Goal: Task Accomplishment & Management: Complete application form

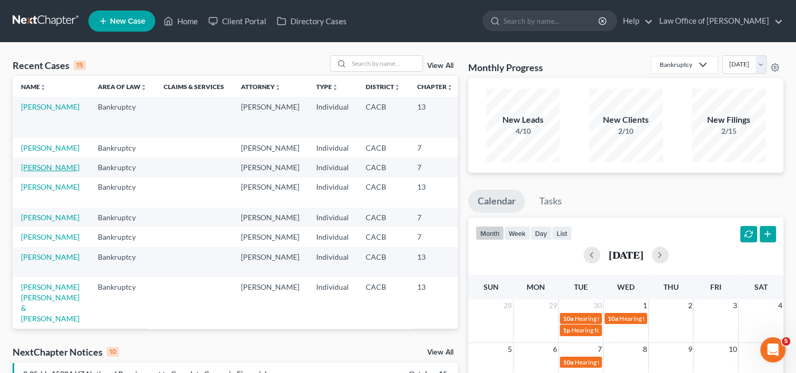
click at [40, 172] on link "[PERSON_NAME]" at bounding box center [50, 167] width 58 height 9
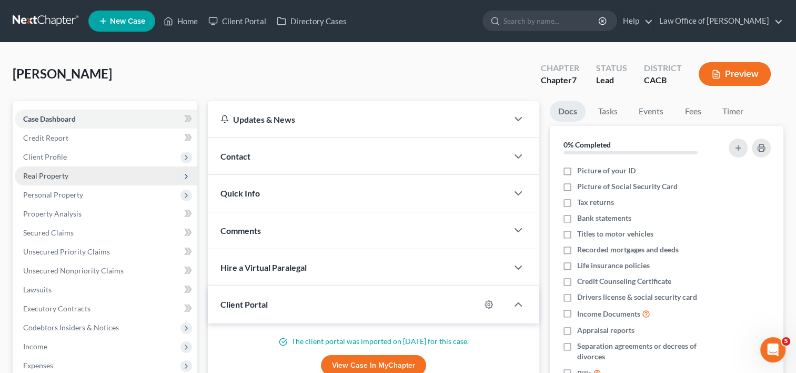
click at [72, 170] on span "Real Property" at bounding box center [106, 175] width 183 height 19
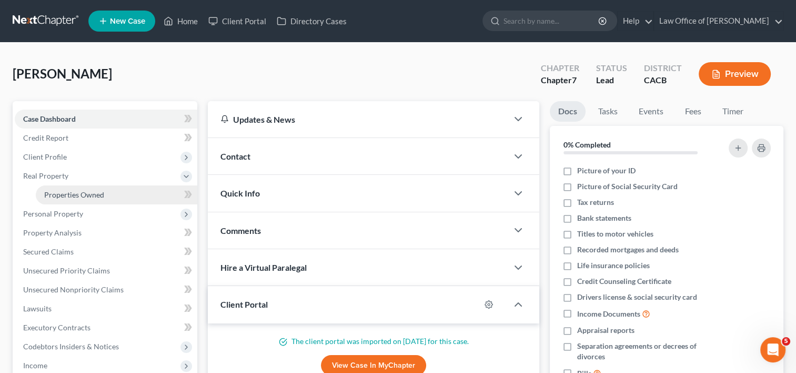
click at [76, 194] on span "Properties Owned" at bounding box center [74, 194] width 60 height 9
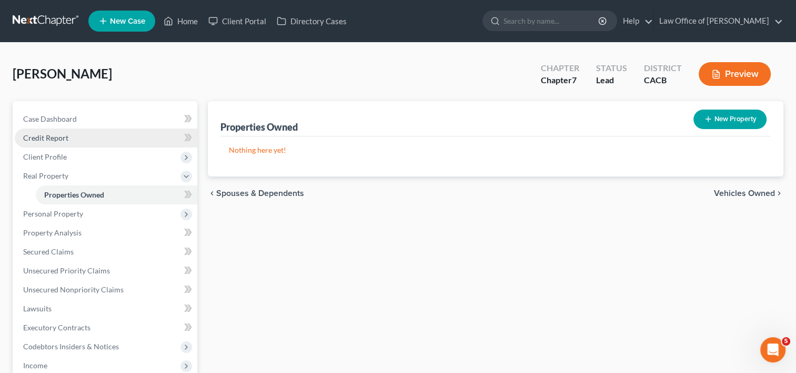
click at [48, 135] on span "Credit Report" at bounding box center [45, 137] width 45 height 9
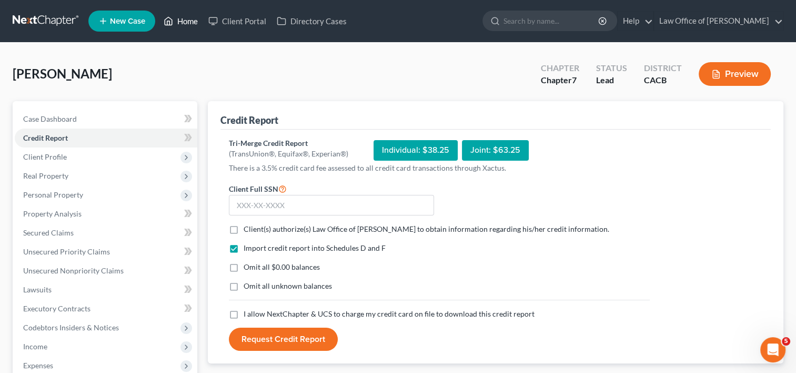
click at [186, 22] on link "Home" at bounding box center [180, 21] width 45 height 19
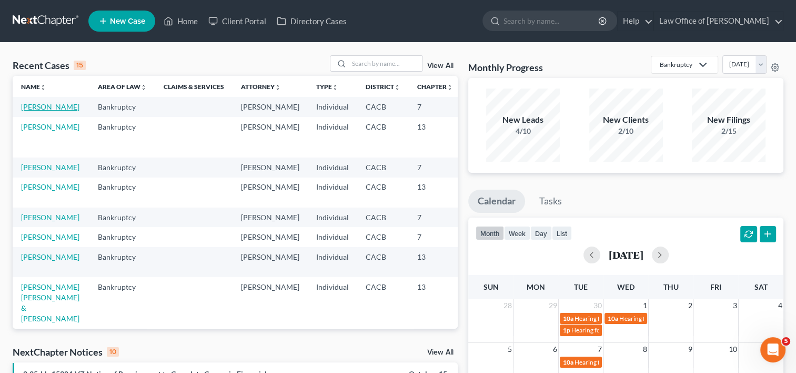
click at [41, 109] on link "[PERSON_NAME]" at bounding box center [50, 106] width 58 height 9
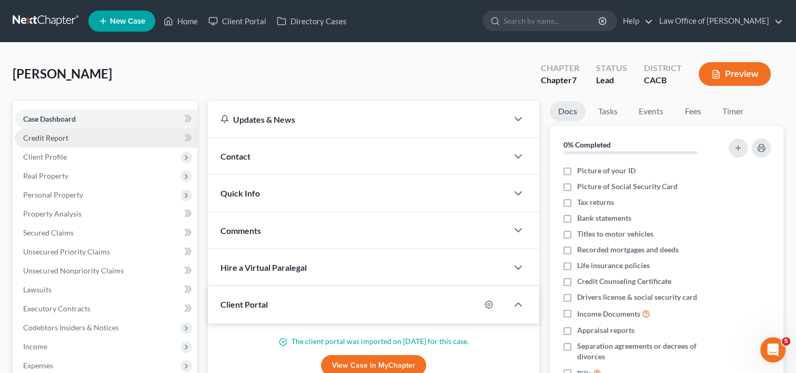
click at [54, 140] on span "Credit Report" at bounding box center [45, 137] width 45 height 9
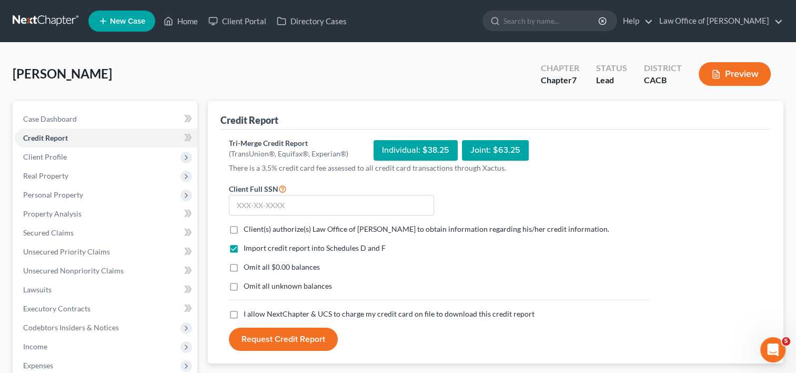
click at [244, 232] on label "Client(s) authorize(s) Law Office of [PERSON_NAME] to obtain information regard…" at bounding box center [427, 229] width 366 height 11
click at [248, 230] on input "Client(s) authorize(s) Law Office of [PERSON_NAME] to obtain information regard…" at bounding box center [251, 227] width 7 height 7
checkbox input "true"
click at [244, 316] on label "I allow NextChapter & UCS to charge my credit card on file to download this cre…" at bounding box center [389, 313] width 291 height 11
click at [248, 315] on input "I allow NextChapter & UCS to charge my credit card on file to download this cre…" at bounding box center [251, 311] width 7 height 7
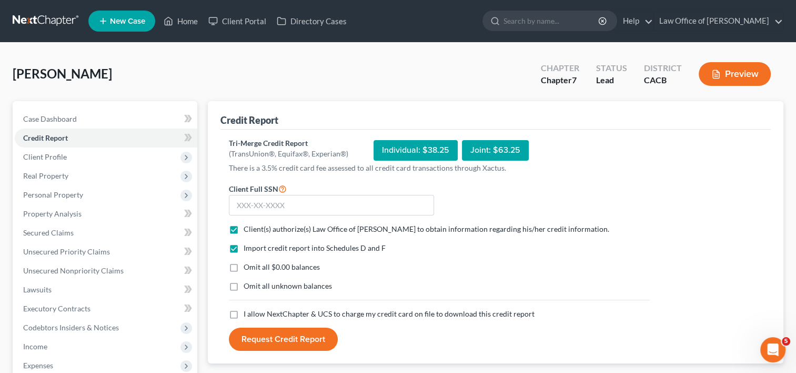
checkbox input "true"
click at [301, 207] on input "text" at bounding box center [331, 205] width 205 height 21
type input "624-80-3262"
click at [290, 342] on button "Request Credit Report" at bounding box center [283, 338] width 109 height 23
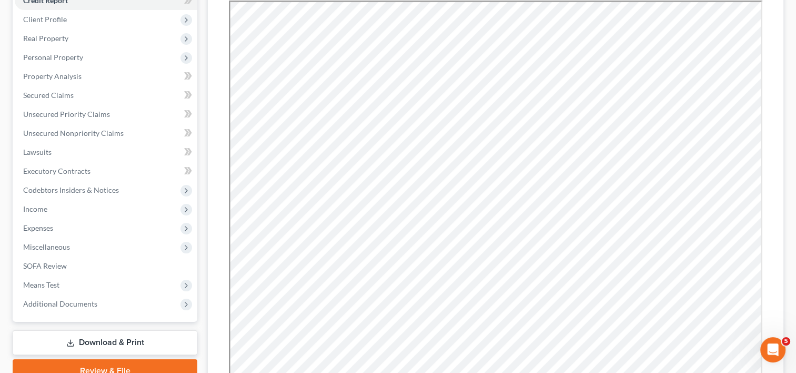
scroll to position [138, 0]
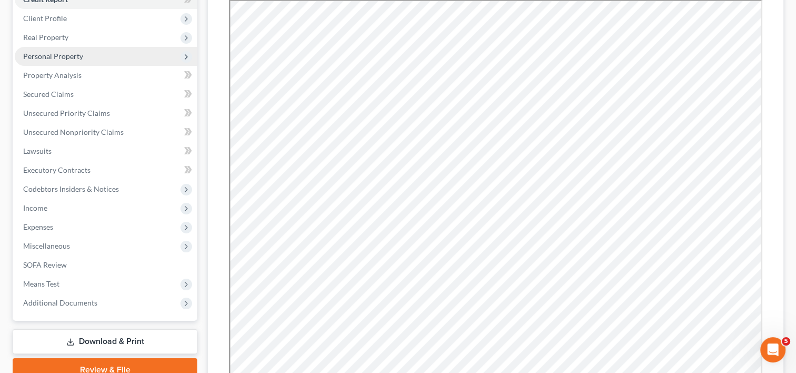
click at [49, 57] on span "Personal Property" at bounding box center [53, 56] width 60 height 9
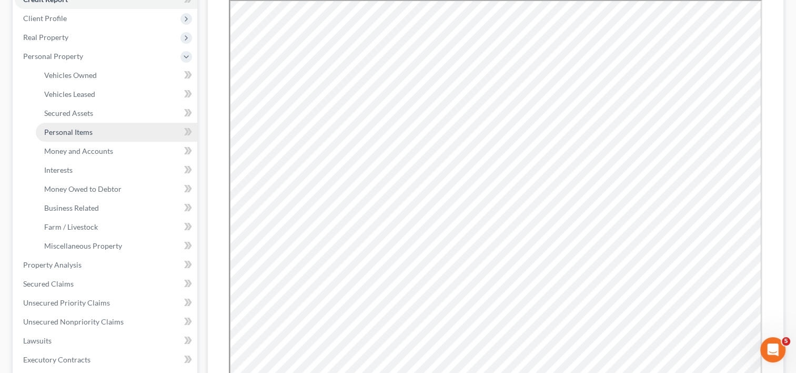
click at [76, 139] on link "Personal Items" at bounding box center [117, 132] width 162 height 19
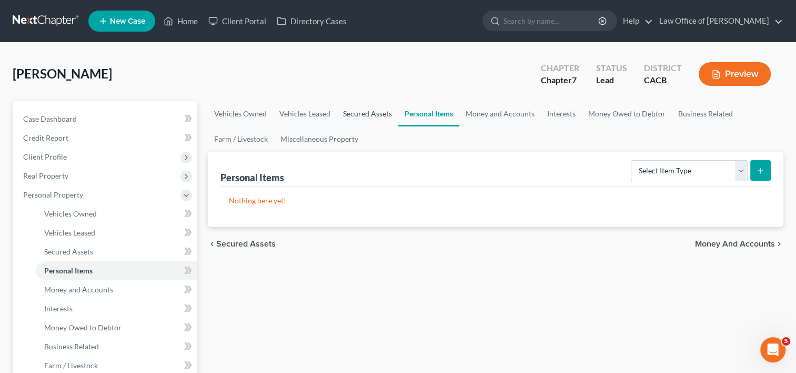
click at [375, 113] on link "Secured Assets" at bounding box center [368, 113] width 62 height 25
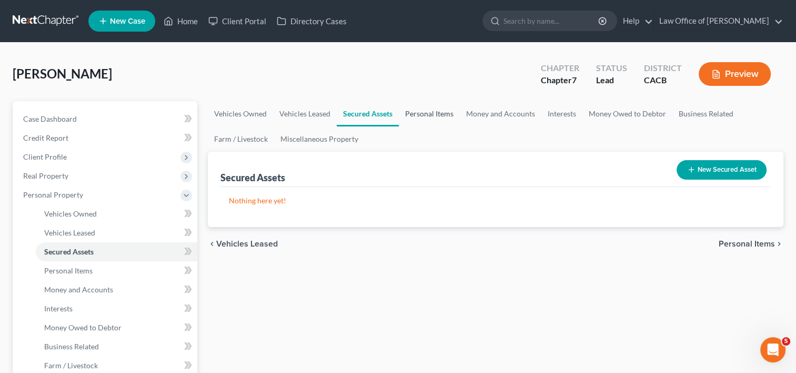
click at [446, 117] on link "Personal Items" at bounding box center [429, 113] width 61 height 25
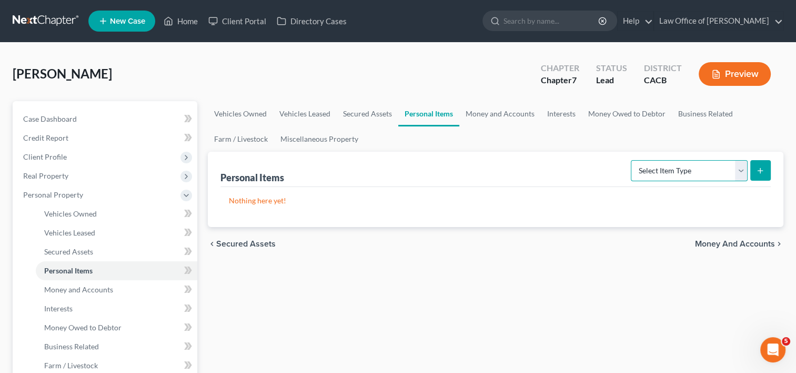
click at [685, 163] on select "Select Item Type Clothing Collectibles Of Value Electronics Firearms Household …" at bounding box center [689, 170] width 117 height 21
select select "jewelry"
click at [632, 160] on select "Select Item Type Clothing Collectibles Of Value Electronics Firearms Household …" at bounding box center [689, 170] width 117 height 21
click at [761, 169] on icon "submit" at bounding box center [760, 170] width 8 height 8
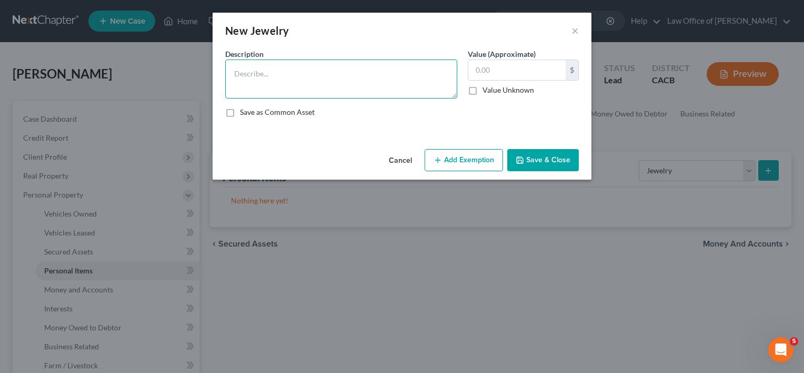
click at [305, 87] on textarea at bounding box center [341, 78] width 232 height 39
type textarea "Wedding Rings"
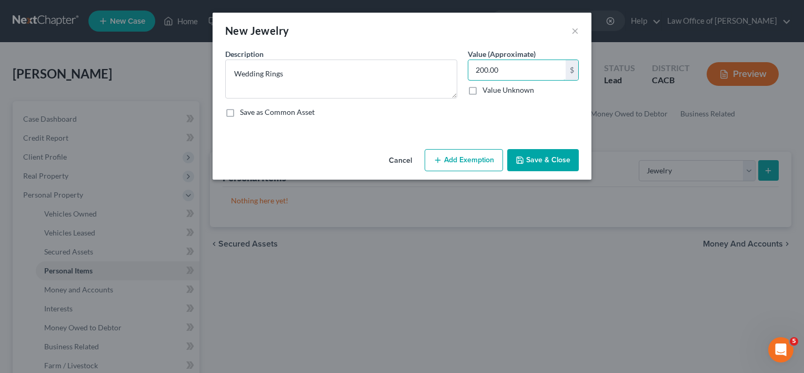
type input "200.00"
click at [546, 160] on button "Save & Close" at bounding box center [543, 160] width 72 height 22
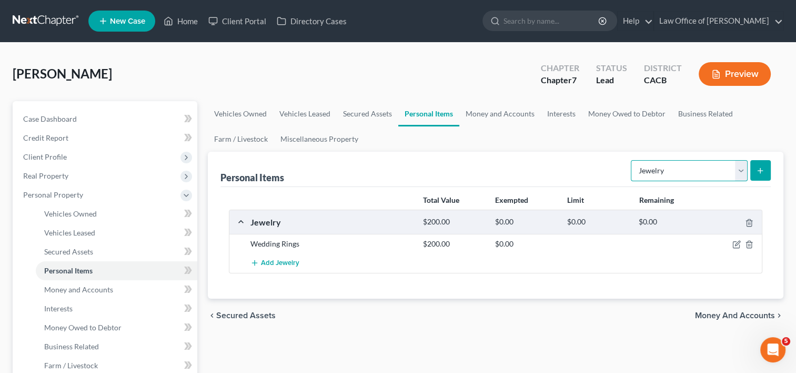
click at [666, 175] on select "Select Item Type Clothing Collectibles Of Value Electronics Firearms Household …" at bounding box center [689, 170] width 117 height 21
click at [510, 112] on link "Money and Accounts" at bounding box center [500, 113] width 82 height 25
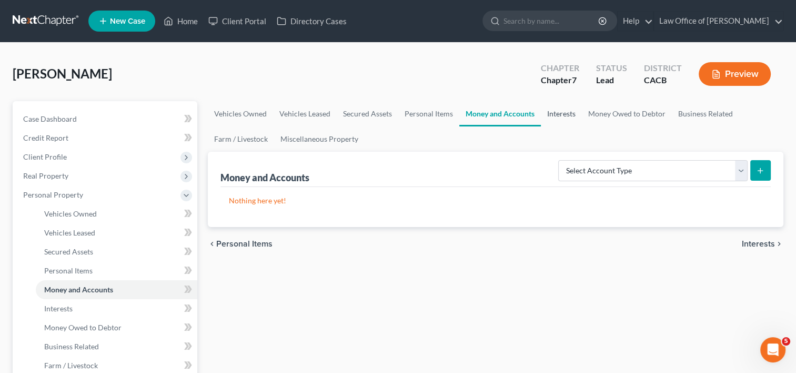
click at [575, 119] on link "Interests" at bounding box center [561, 113] width 41 height 25
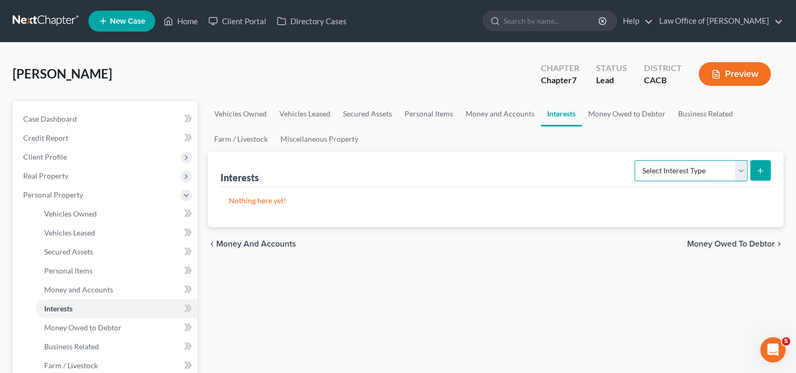
click at [699, 172] on select "Select Interest Type 401K Annuity Bond Education IRA Government Bond Government…" at bounding box center [691, 170] width 113 height 21
select select "government_pension_plan"
click at [636, 160] on select "Select Interest Type 401K Annuity Bond Education IRA Government Bond Government…" at bounding box center [691, 170] width 113 height 21
click at [680, 178] on select "Select Interest Type 401K Annuity Bond Education IRA Government Bond Government…" at bounding box center [691, 170] width 113 height 21
click at [505, 77] on div "[PERSON_NAME] Upgraded Chapter Chapter 7 Status Lead District CACB Preview" at bounding box center [398, 78] width 771 height 46
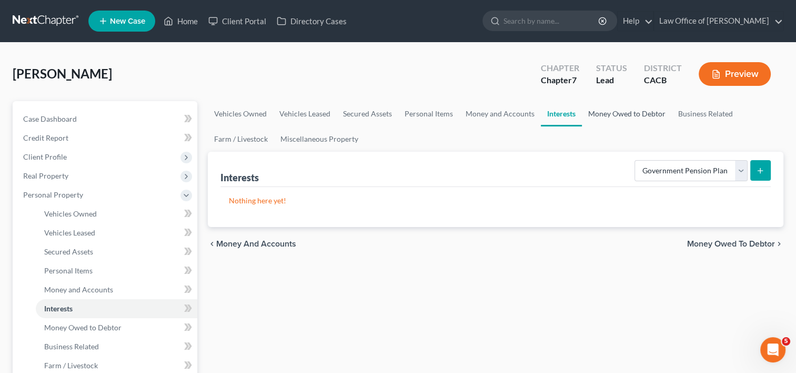
click at [624, 112] on link "Money Owed to Debtor" at bounding box center [627, 113] width 90 height 25
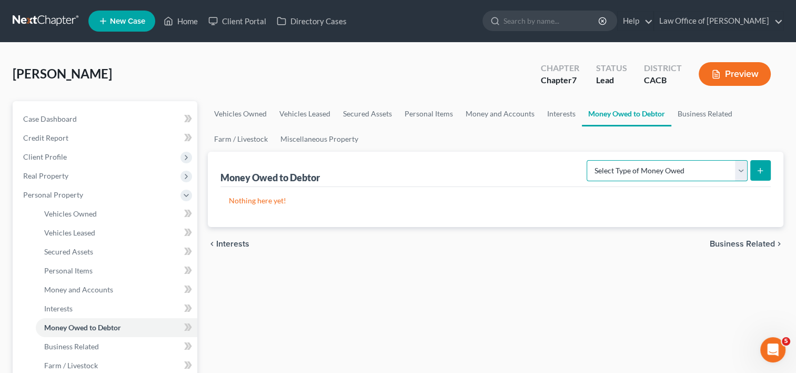
click at [674, 167] on select "Select Type of Money Owed Accounts Receivable Alimony Child Support Claims Agai…" at bounding box center [667, 170] width 161 height 21
click at [458, 59] on div "[PERSON_NAME] Upgraded Chapter Chapter 7 Status Lead District CACB Preview" at bounding box center [398, 78] width 771 height 46
click at [323, 137] on link "Miscellaneous Property" at bounding box center [319, 138] width 91 height 25
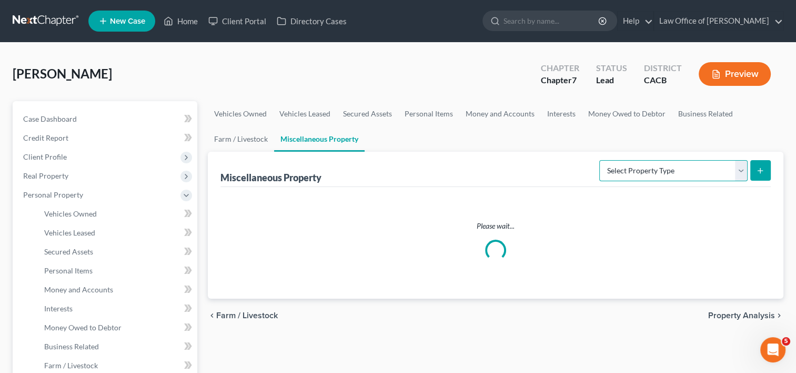
click at [622, 168] on select "Select Property Type Assigned for Creditor Benefit [DATE] Holding for Another N…" at bounding box center [673, 170] width 148 height 21
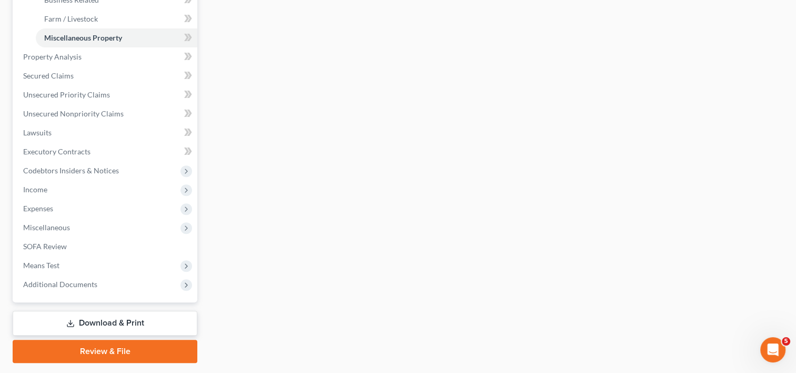
scroll to position [347, 0]
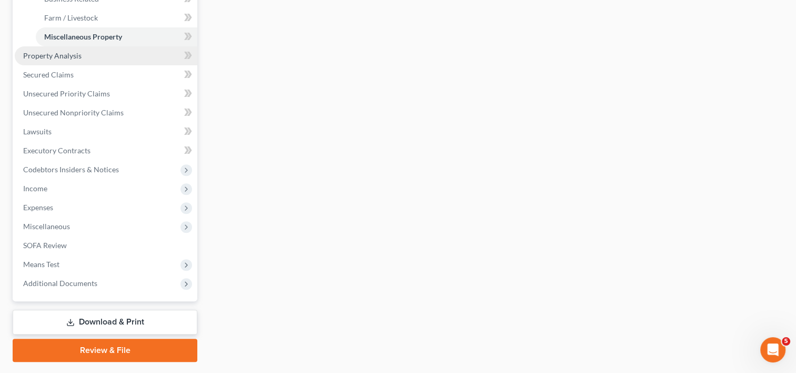
click at [47, 53] on span "Property Analysis" at bounding box center [52, 55] width 58 height 9
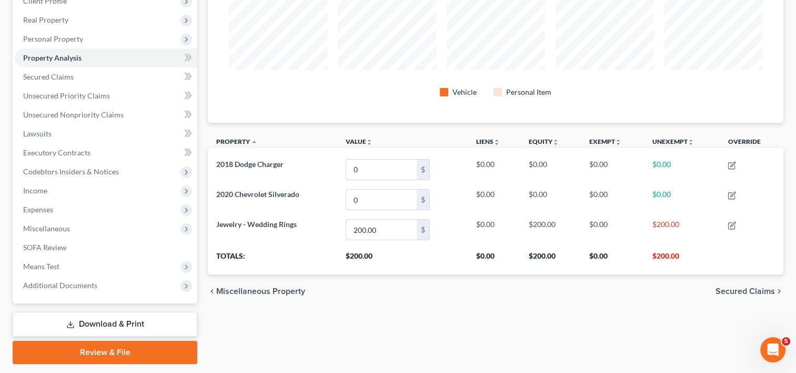
scroll to position [186, 0]
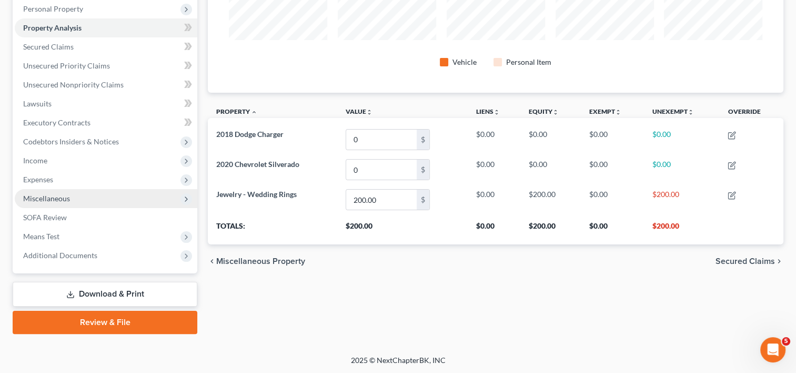
click at [55, 200] on span "Miscellaneous" at bounding box center [46, 198] width 47 height 9
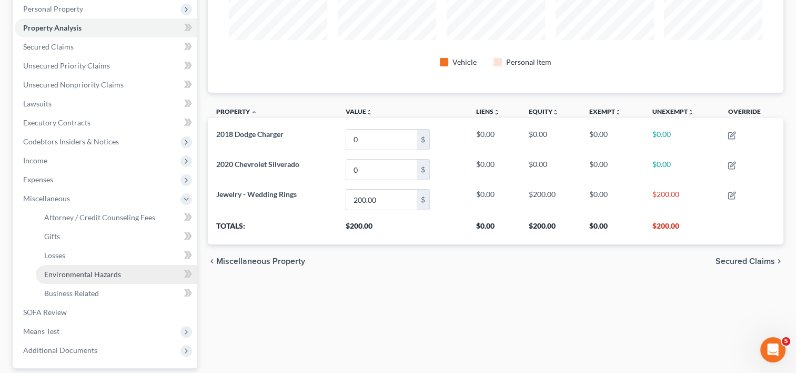
click at [106, 275] on span "Environmental Hazards" at bounding box center [82, 273] width 77 height 9
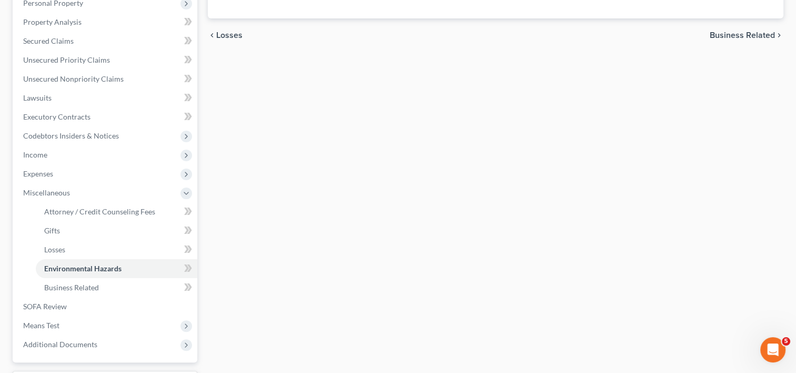
scroll to position [280, 0]
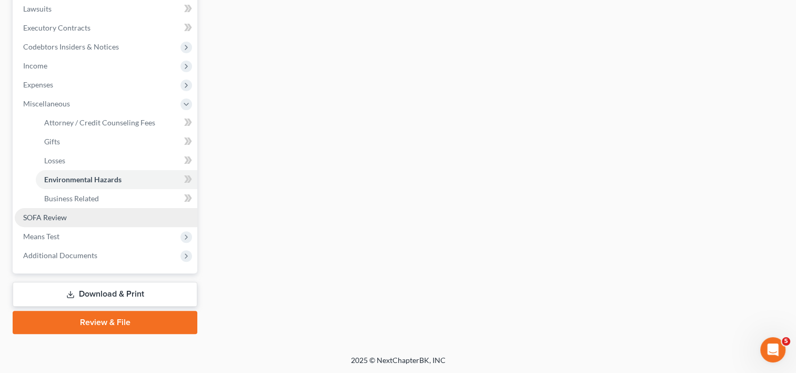
click at [83, 216] on link "SOFA Review" at bounding box center [106, 217] width 183 height 19
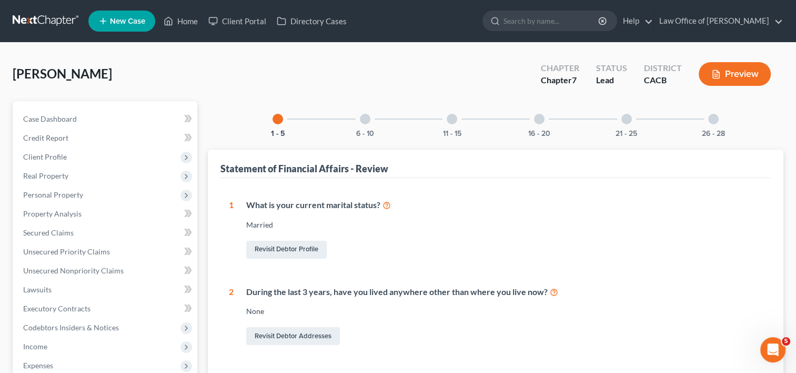
click at [362, 118] on div at bounding box center [365, 119] width 11 height 11
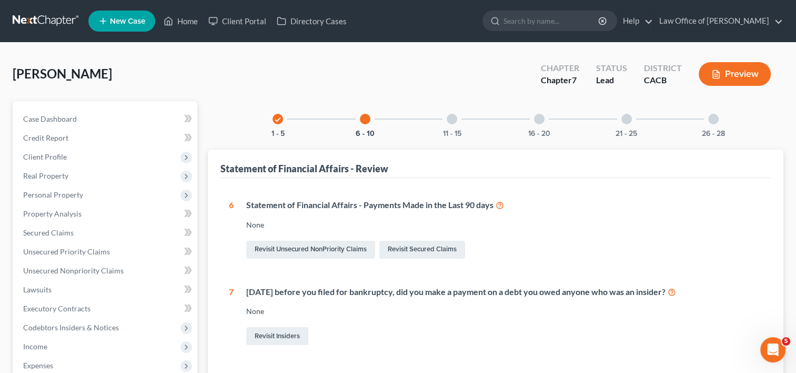
click at [450, 118] on div at bounding box center [452, 119] width 11 height 11
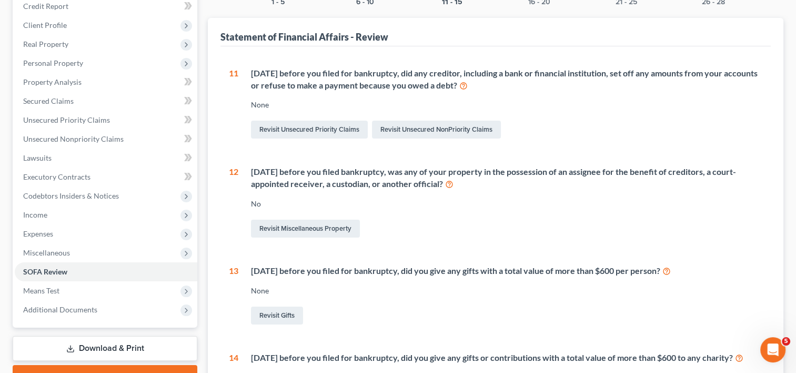
scroll to position [14, 0]
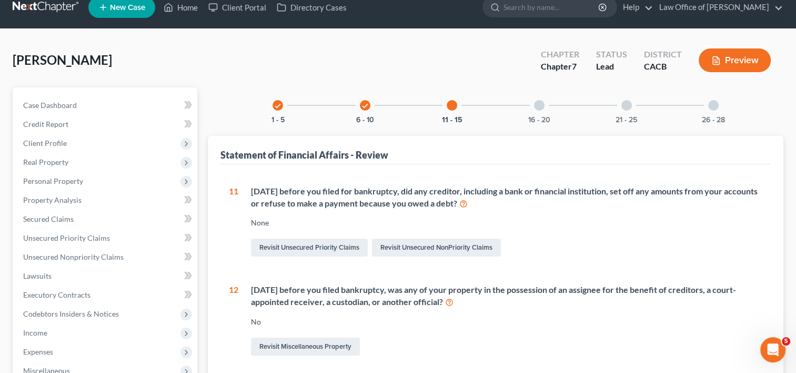
click at [536, 102] on div at bounding box center [539, 105] width 11 height 11
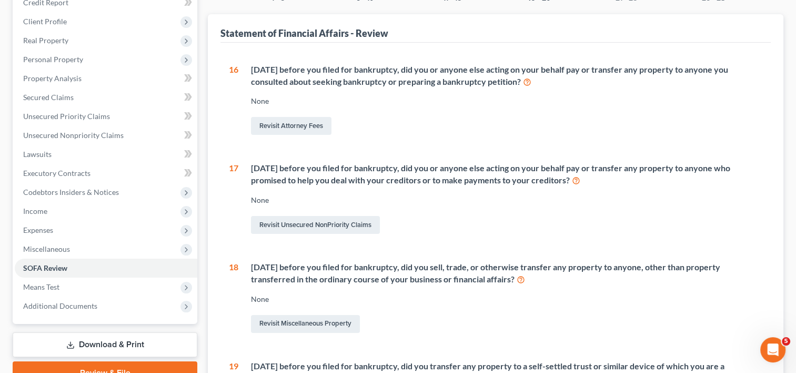
scroll to position [0, 0]
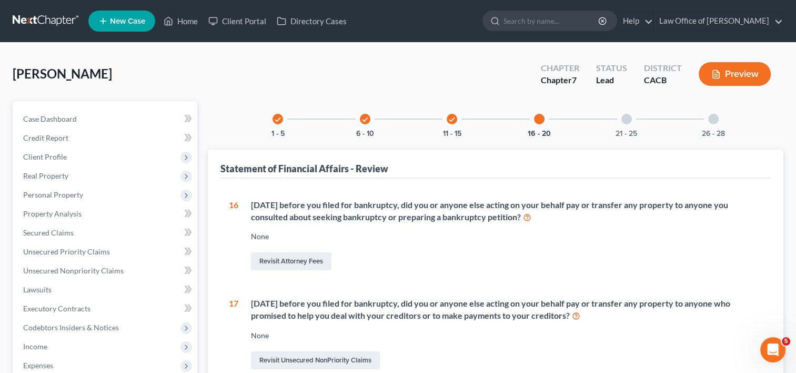
click at [627, 116] on div at bounding box center [626, 119] width 11 height 11
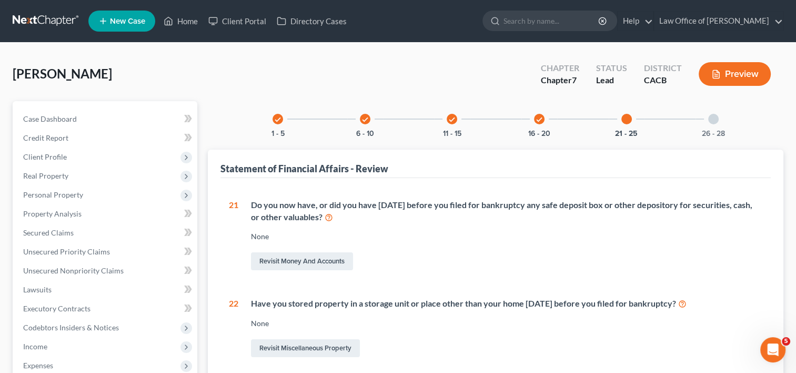
click at [714, 119] on div at bounding box center [713, 119] width 11 height 11
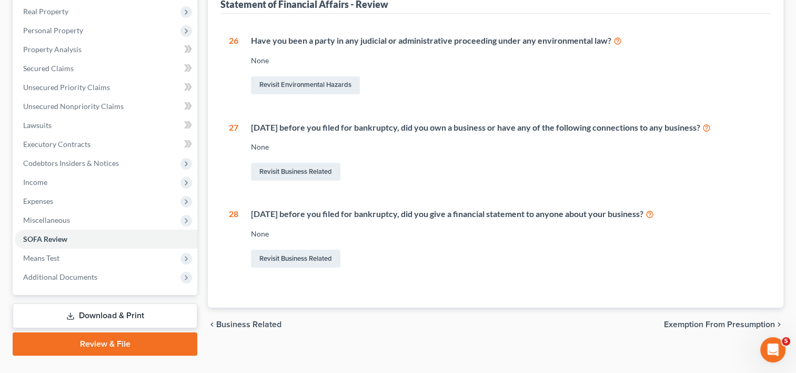
scroll to position [186, 0]
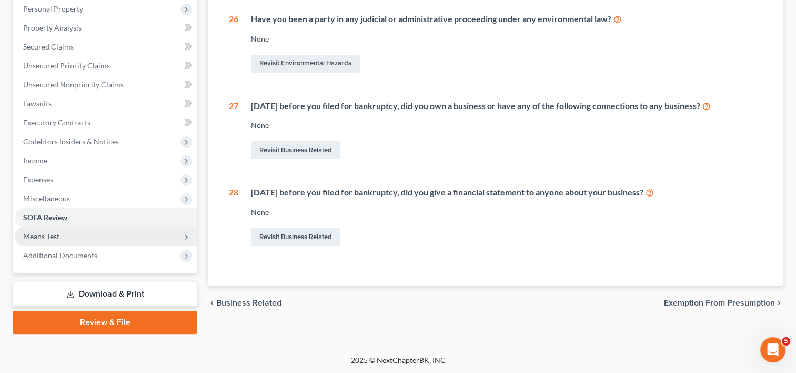
click at [55, 238] on span "Means Test" at bounding box center [41, 236] width 36 height 9
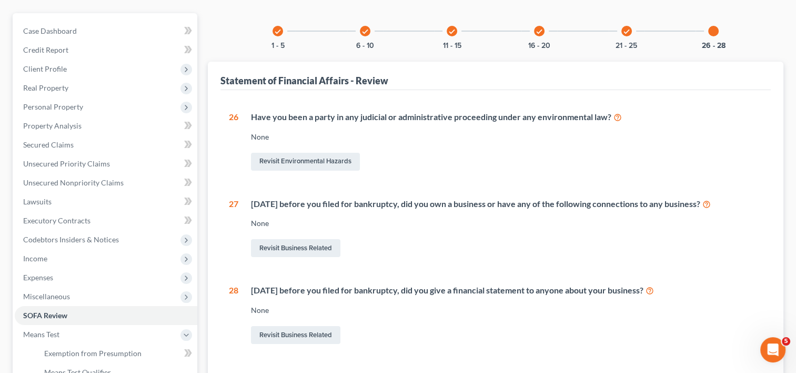
scroll to position [86, 0]
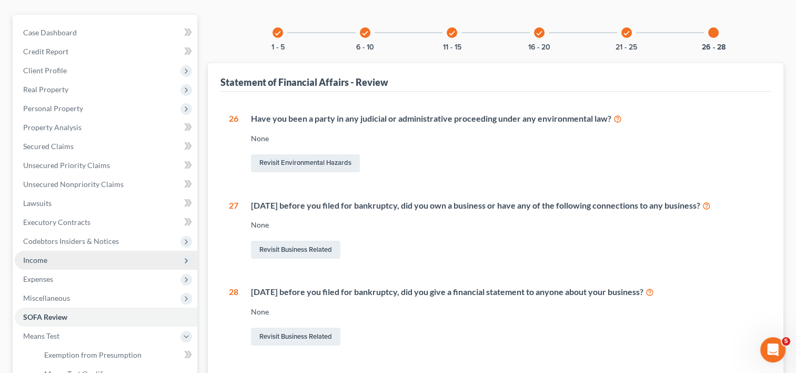
click at [27, 264] on span "Income" at bounding box center [106, 259] width 183 height 19
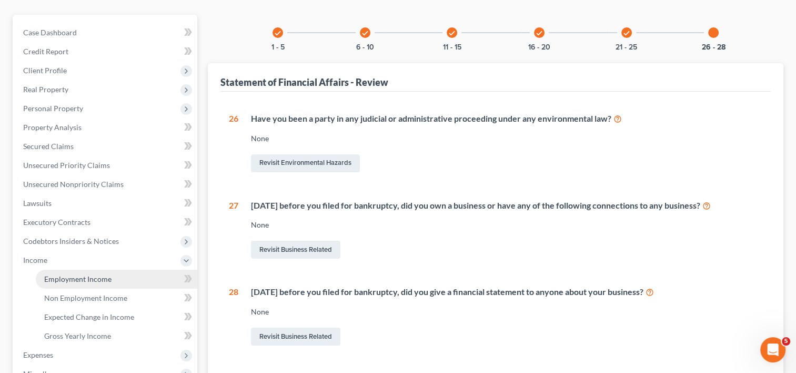
click at [72, 278] on span "Employment Income" at bounding box center [77, 278] width 67 height 9
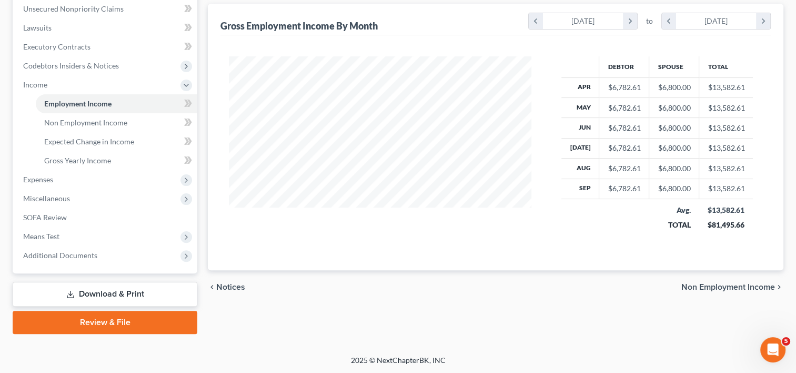
scroll to position [222, 0]
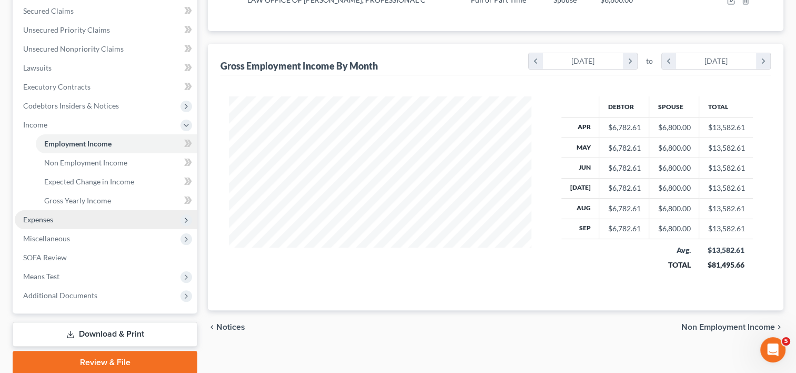
click at [63, 219] on span "Expenses" at bounding box center [106, 219] width 183 height 19
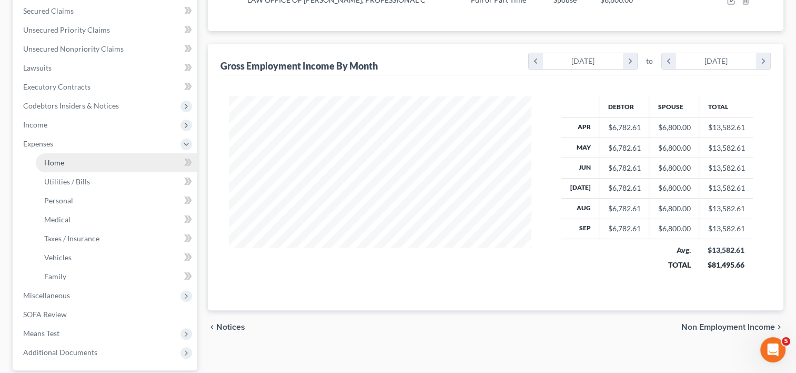
click at [59, 165] on span "Home" at bounding box center [54, 162] width 20 height 9
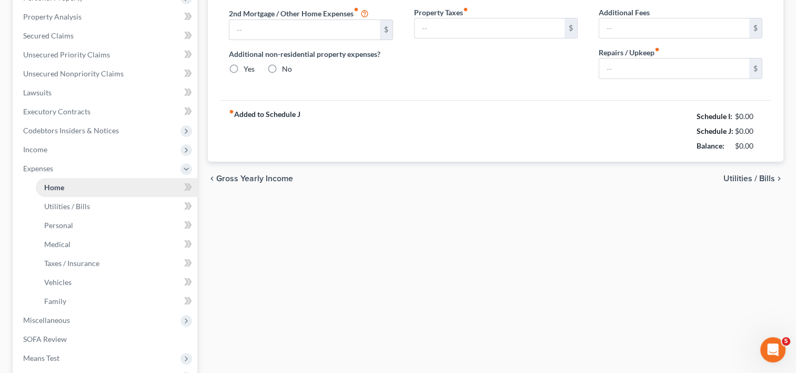
radio input "true"
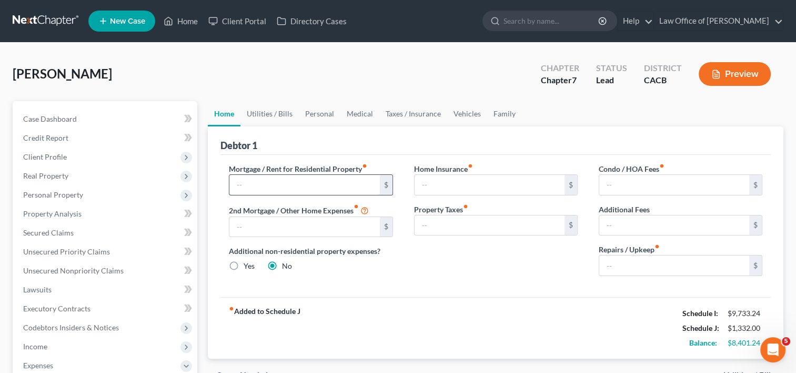
click at [265, 192] on input "text" at bounding box center [304, 185] width 150 height 20
type input "2,700.00"
click at [623, 257] on input "text" at bounding box center [674, 265] width 150 height 20
click at [554, 273] on div "Home Insurance fiber_manual_record $ Property Taxes fiber_manual_record $" at bounding box center [496, 223] width 185 height 121
click at [617, 263] on input "text" at bounding box center [674, 265] width 150 height 20
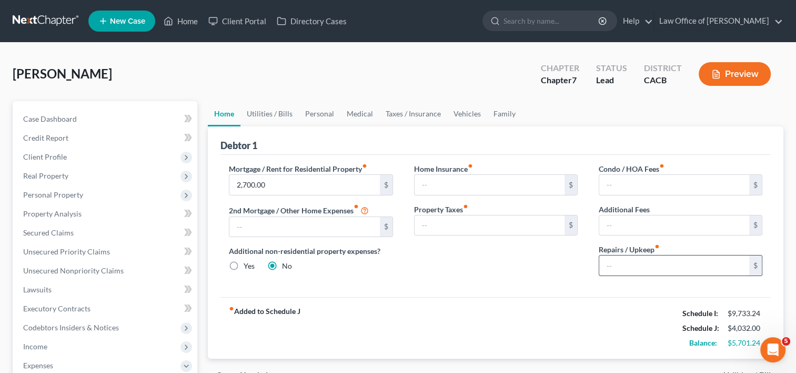
click at [617, 263] on input "text" at bounding box center [674, 265] width 150 height 20
type input "109.00"
click at [276, 129] on div "Debtor 1" at bounding box center [495, 140] width 550 height 28
click at [273, 111] on link "Utilities / Bills" at bounding box center [269, 113] width 58 height 25
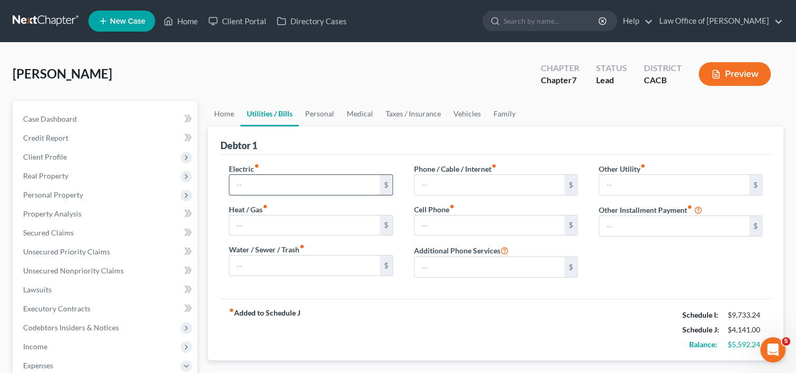
click at [277, 184] on input "text" at bounding box center [304, 185] width 150 height 20
type input "250.00"
type input "70.00"
type input "150.00"
type input "120.00"
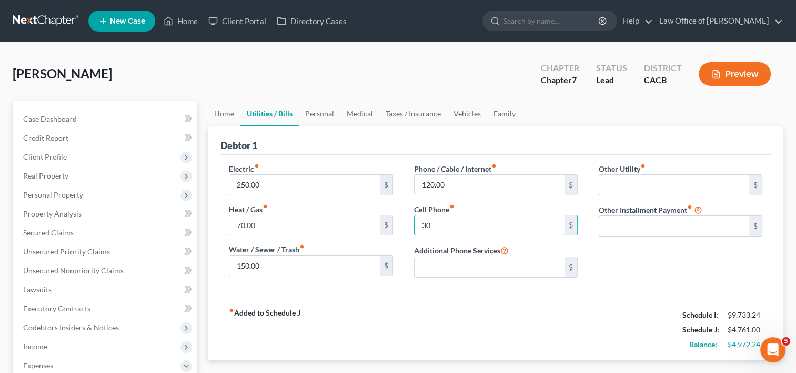
type input "3"
type input "400.00"
click at [621, 177] on input "text" at bounding box center [674, 185] width 150 height 20
click at [615, 230] on input "text" at bounding box center [674, 226] width 150 height 20
click at [359, 69] on div "[PERSON_NAME] Upgraded Chapter Chapter 7 Status Lead District CACB Preview" at bounding box center [398, 78] width 771 height 46
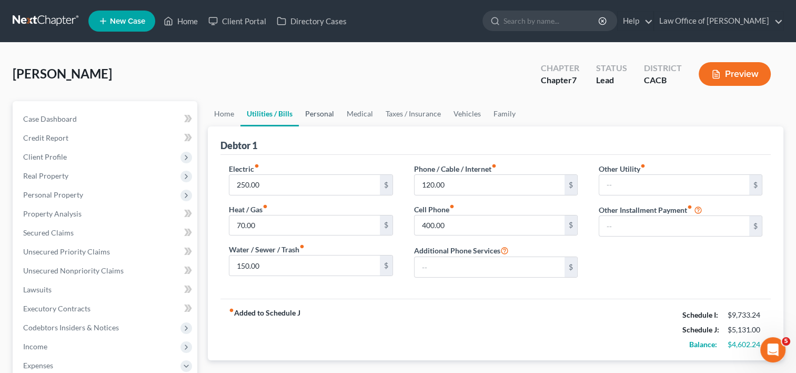
click at [322, 113] on link "Personal" at bounding box center [320, 113] width 42 height 25
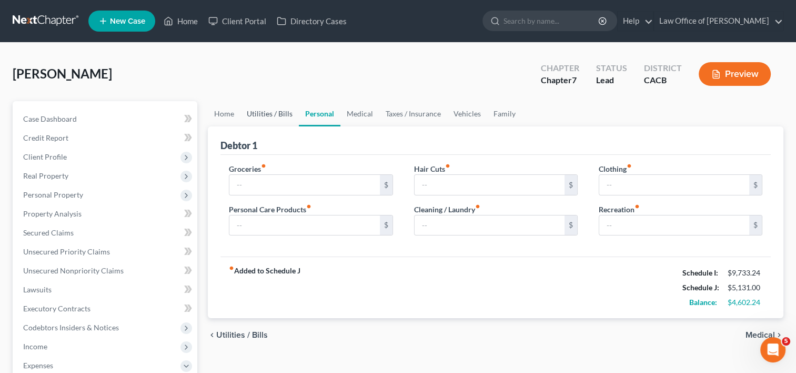
click at [272, 114] on link "Utilities / Bills" at bounding box center [269, 113] width 58 height 25
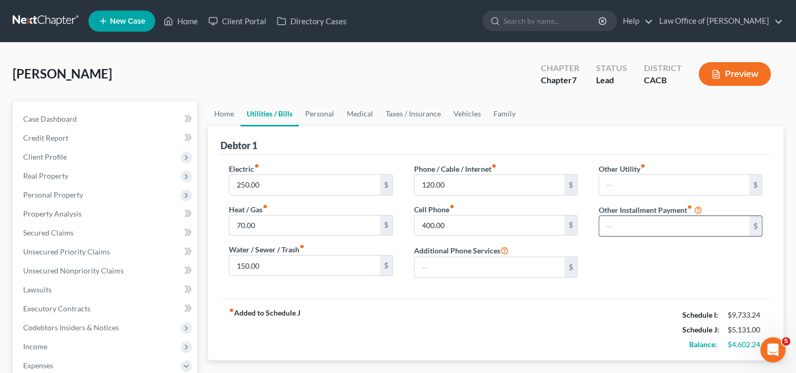
click at [654, 218] on input "text" at bounding box center [674, 226] width 150 height 20
type input "117.00"
type input "Gym"
click at [323, 116] on link "Personal" at bounding box center [320, 113] width 42 height 25
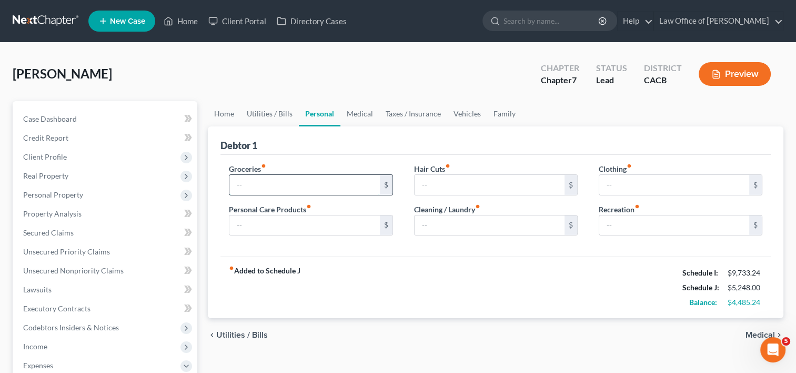
click at [275, 182] on input "text" at bounding box center [304, 185] width 150 height 20
drag, startPoint x: 268, startPoint y: 178, endPoint x: 267, endPoint y: 185, distance: 7.4
click at [267, 185] on input "1,300.00" at bounding box center [304, 185] width 150 height 20
type input "1,400.00"
type input "150.00"
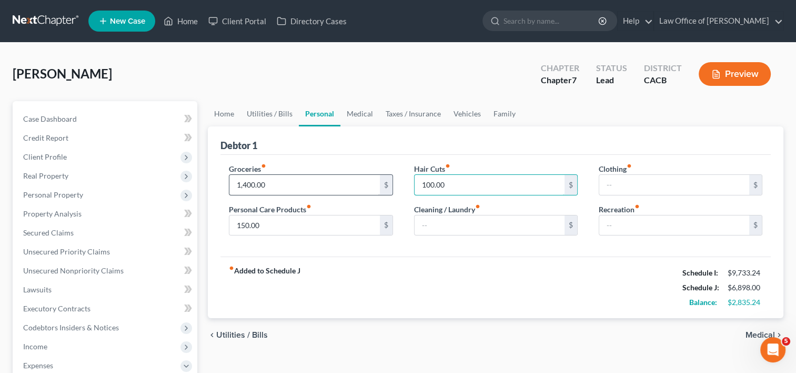
type input "100.00"
type input "160.00"
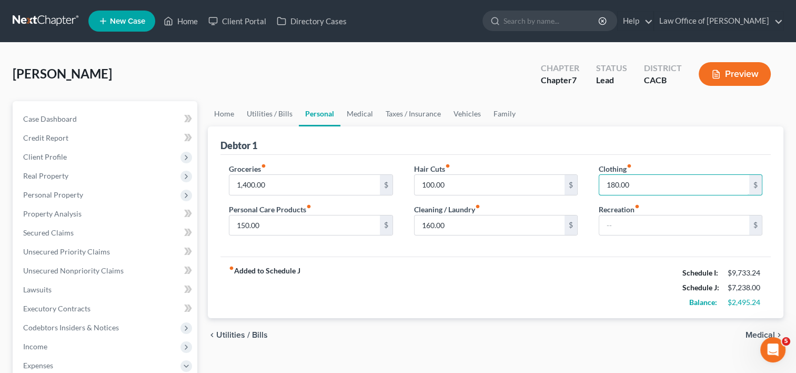
type input "180.00"
type input "100.00"
click at [364, 108] on link "Medical" at bounding box center [359, 113] width 39 height 25
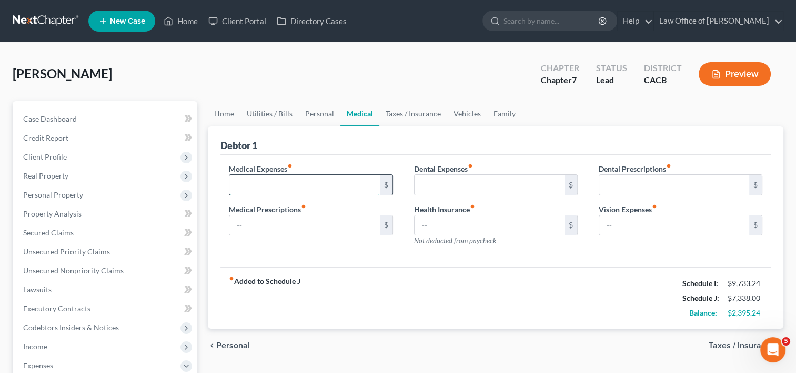
click at [294, 187] on input "text" at bounding box center [304, 185] width 150 height 20
type input "80.00"
click at [453, 184] on input "text" at bounding box center [490, 185] width 150 height 20
type input "40.00"
click at [398, 115] on link "Taxes / Insurance" at bounding box center [413, 113] width 68 height 25
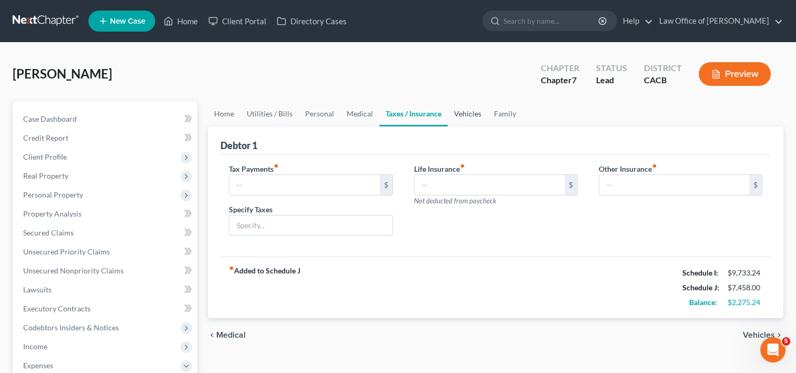
click at [464, 115] on link "Vehicles" at bounding box center [468, 113] width 40 height 25
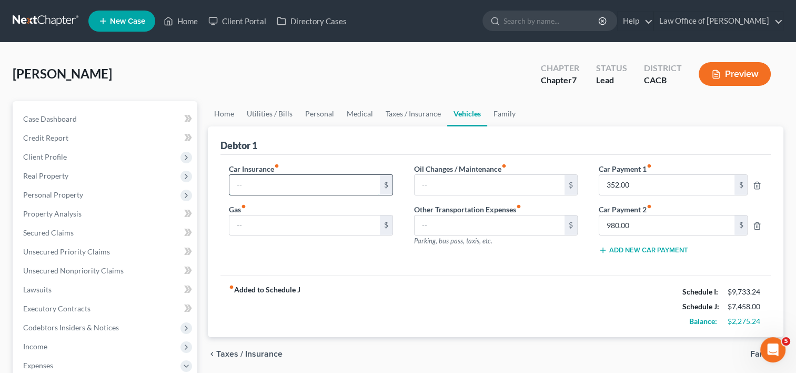
click at [277, 183] on input "text" at bounding box center [304, 185] width 150 height 20
type input "300.00"
click at [324, 145] on div "Debtor 1" at bounding box center [495, 140] width 550 height 28
click at [290, 223] on input "text" at bounding box center [304, 225] width 150 height 20
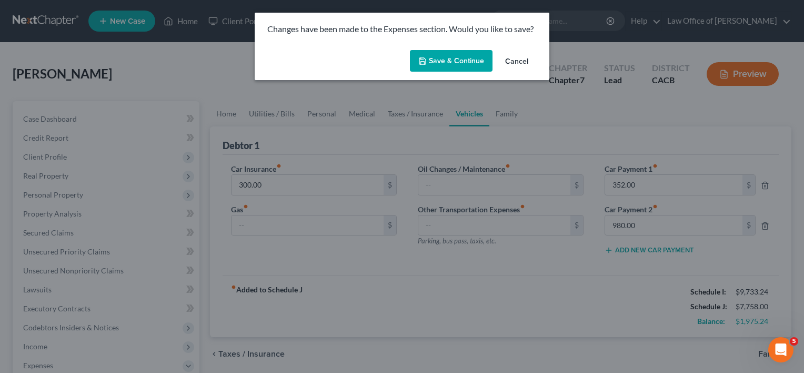
click at [522, 60] on button "Cancel" at bounding box center [517, 61] width 40 height 21
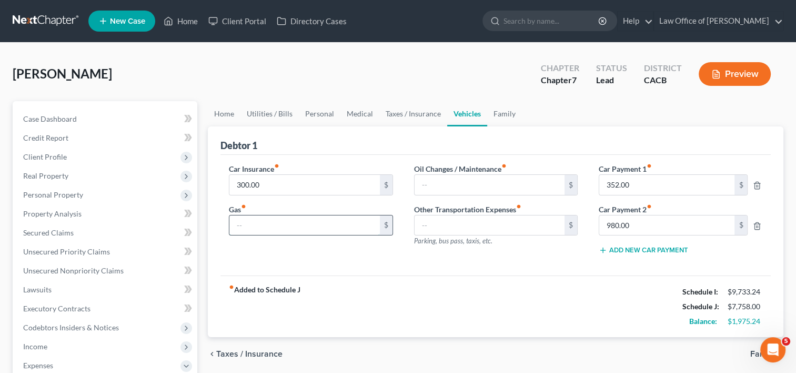
click at [238, 227] on input "text" at bounding box center [304, 225] width 150 height 20
type input "650.00"
click at [490, 182] on input "text" at bounding box center [490, 185] width 150 height 20
type input "75.00"
click at [499, 114] on link "Family" at bounding box center [504, 113] width 35 height 25
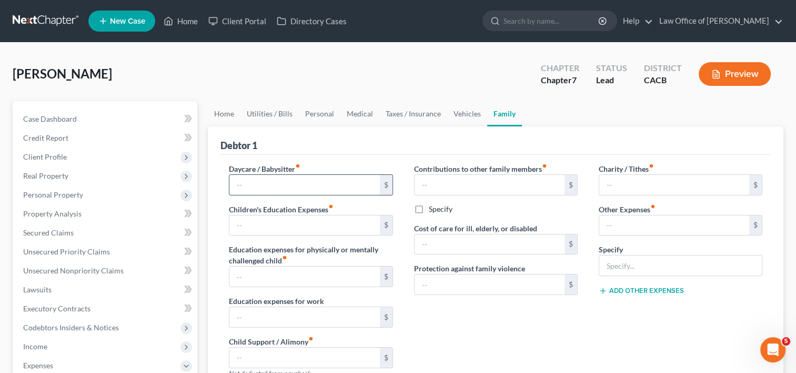
click at [250, 183] on input "text" at bounding box center [304, 185] width 150 height 20
type input "100.00"
click at [243, 224] on input "text" at bounding box center [304, 225] width 150 height 20
click at [276, 225] on input "text" at bounding box center [304, 225] width 150 height 20
drag, startPoint x: 295, startPoint y: 221, endPoint x: 184, endPoint y: 215, distance: 111.2
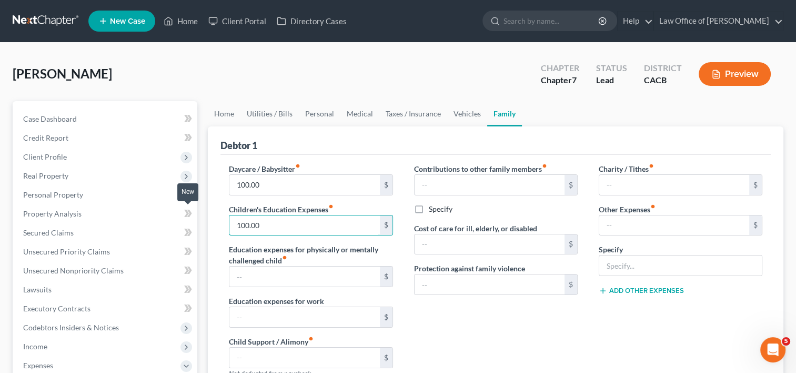
click at [184, 215] on div "Petition Navigation Case Dashboard Payments Invoices Payments Payments Credit R…" at bounding box center [397, 376] width 781 height 551
type input "50.00"
click at [316, 113] on link "Personal" at bounding box center [320, 113] width 42 height 25
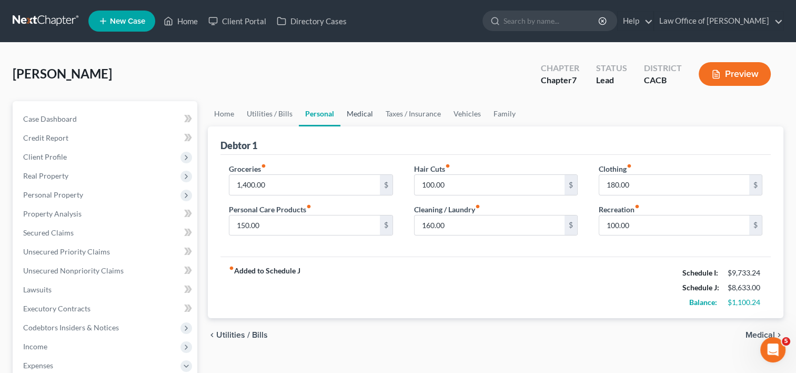
click at [360, 112] on link "Medical" at bounding box center [359, 113] width 39 height 25
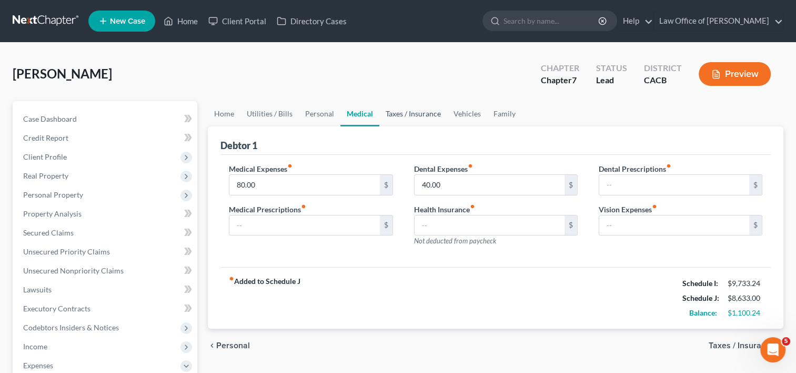
click at [402, 109] on link "Taxes / Insurance" at bounding box center [413, 113] width 68 height 25
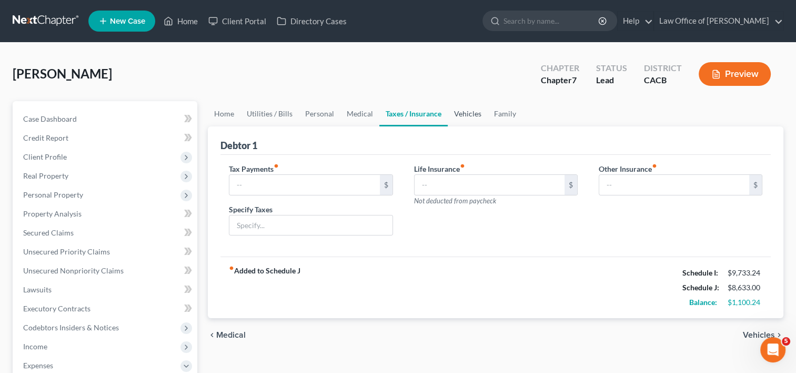
click at [475, 113] on link "Vehicles" at bounding box center [468, 113] width 40 height 25
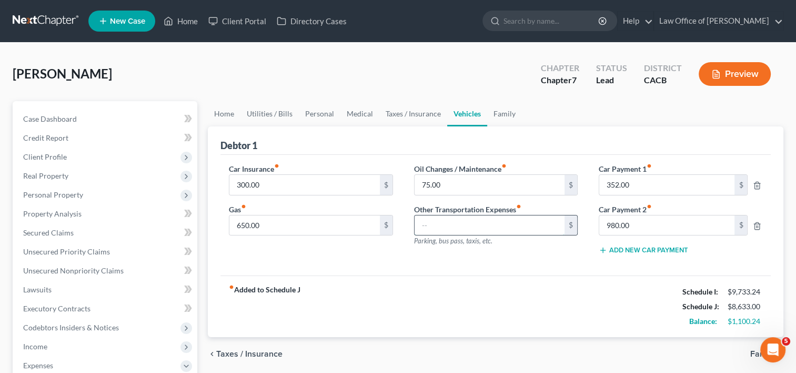
click at [442, 221] on input "text" at bounding box center [490, 225] width 150 height 20
type input "10.00"
click at [638, 185] on input "352.00" at bounding box center [667, 185] width 136 height 20
click at [505, 112] on link "Family" at bounding box center [504, 113] width 35 height 25
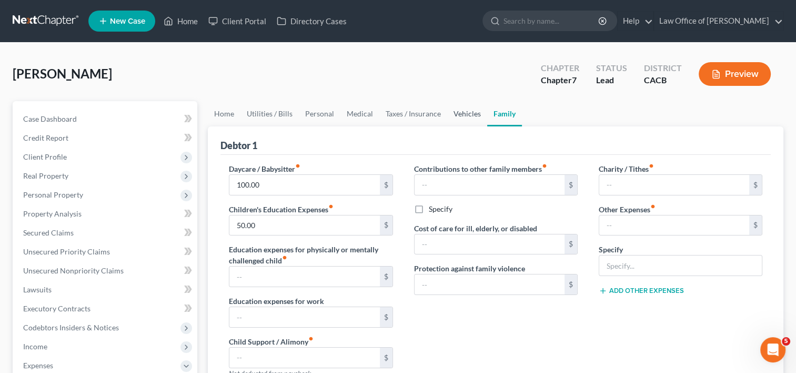
click at [461, 115] on link "Vehicles" at bounding box center [467, 113] width 40 height 25
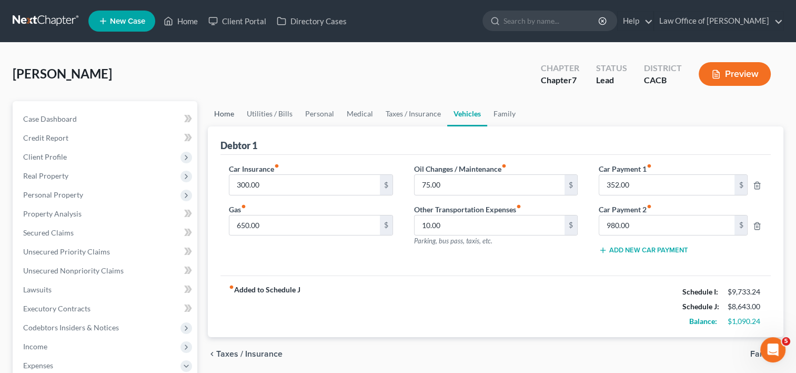
click at [217, 113] on link "Home" at bounding box center [224, 113] width 33 height 25
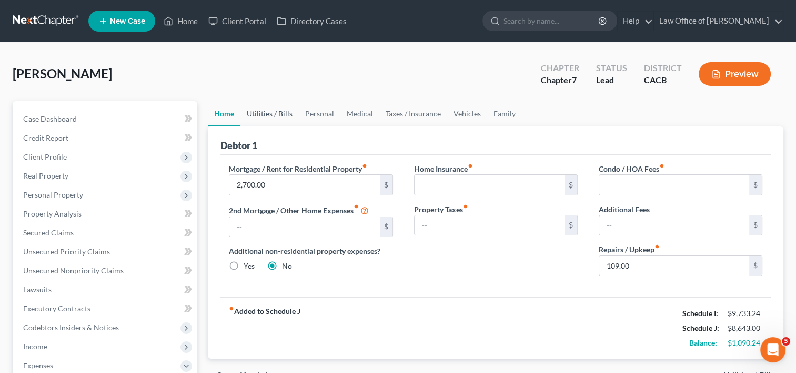
click at [255, 111] on link "Utilities / Bills" at bounding box center [269, 113] width 58 height 25
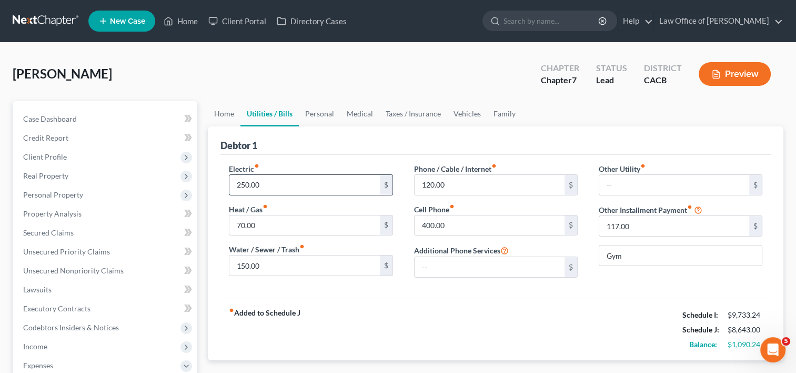
click at [280, 183] on input "250.00" at bounding box center [304, 185] width 150 height 20
type input "270.00"
click at [297, 229] on input "70.00" at bounding box center [304, 225] width 150 height 20
type input "75.00"
click at [481, 185] on input "120.00" at bounding box center [490, 185] width 150 height 20
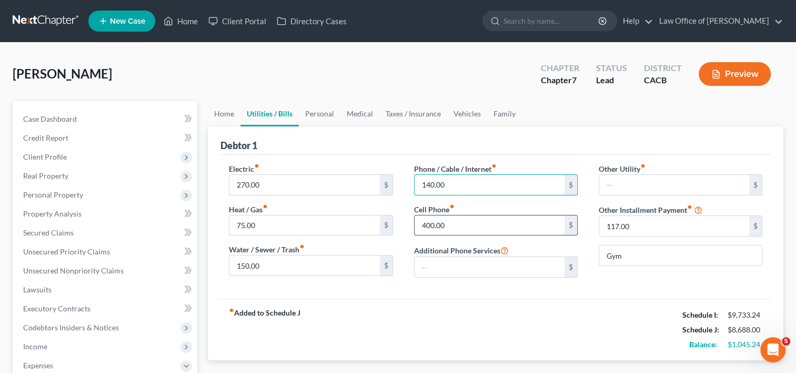
type input "140.00"
click at [455, 225] on input "400.00" at bounding box center [490, 225] width 150 height 20
type input "375.00"
click at [457, 184] on input "140.00" at bounding box center [490, 185] width 150 height 20
type input "240.00"
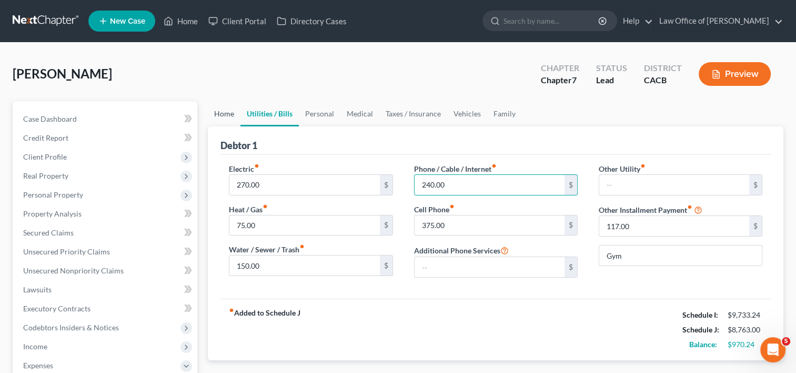
click at [220, 114] on link "Home" at bounding box center [224, 113] width 33 height 25
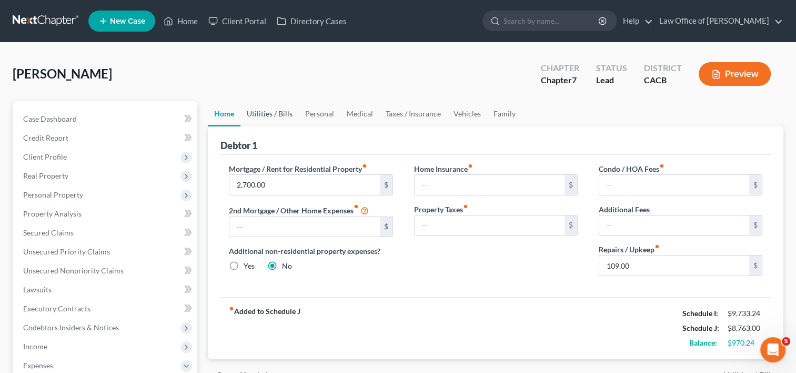
click at [258, 114] on link "Utilities / Bills" at bounding box center [269, 113] width 58 height 25
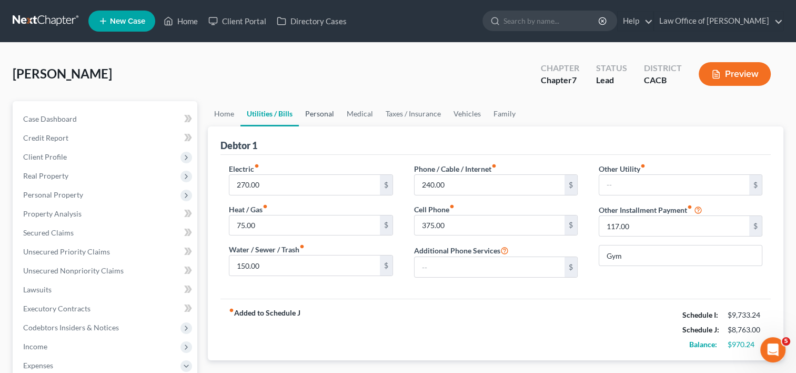
click at [322, 115] on link "Personal" at bounding box center [320, 113] width 42 height 25
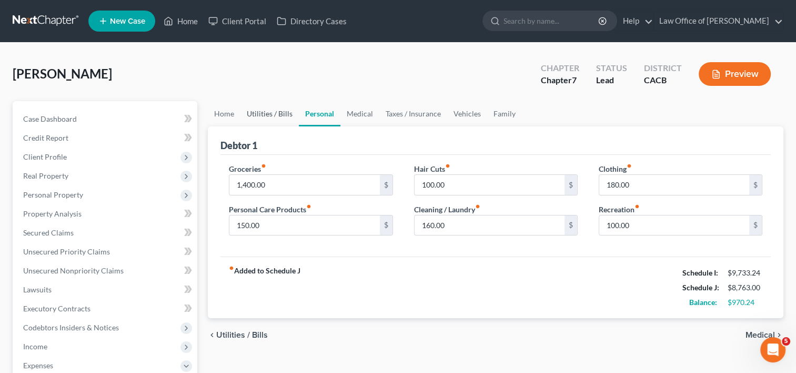
click at [272, 117] on link "Utilities / Bills" at bounding box center [269, 113] width 58 height 25
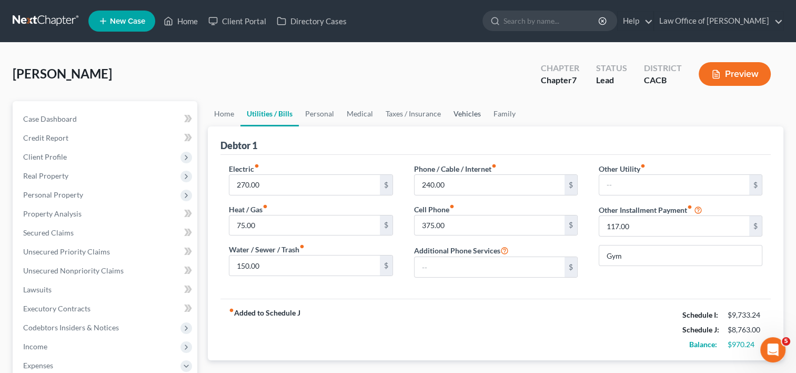
click at [461, 113] on link "Vehicles" at bounding box center [467, 113] width 40 height 25
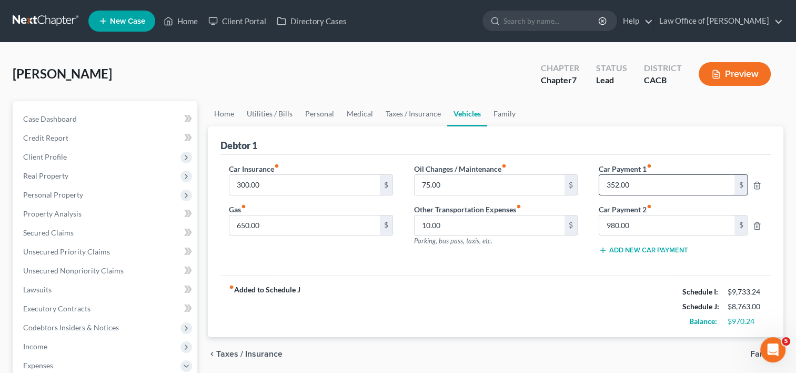
click at [640, 182] on input "352.00" at bounding box center [667, 185] width 136 height 20
click at [663, 229] on input "980.00" at bounding box center [667, 225] width 136 height 20
click at [544, 139] on div "Debtor 1" at bounding box center [495, 140] width 550 height 28
click at [445, 187] on input "75.00" at bounding box center [490, 185] width 150 height 20
type input "100.00"
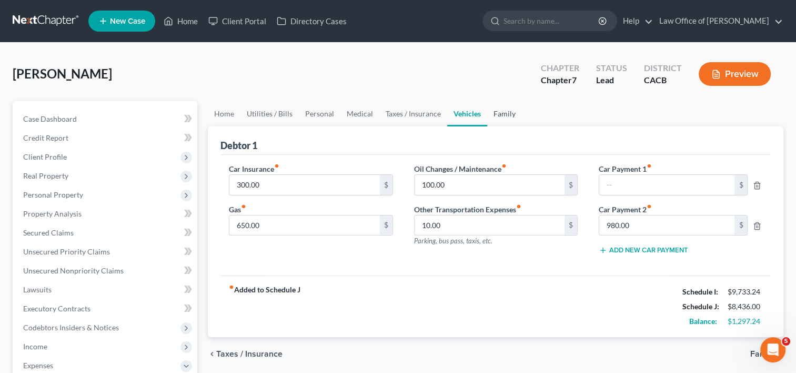
click at [497, 109] on link "Family" at bounding box center [504, 113] width 35 height 25
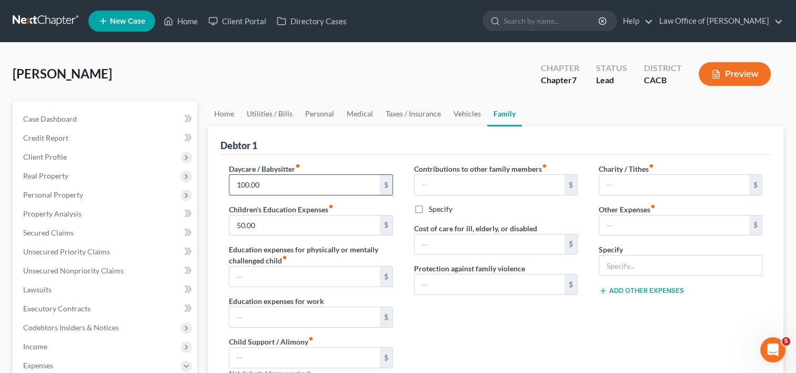
click at [260, 183] on input "100.00" at bounding box center [304, 185] width 150 height 20
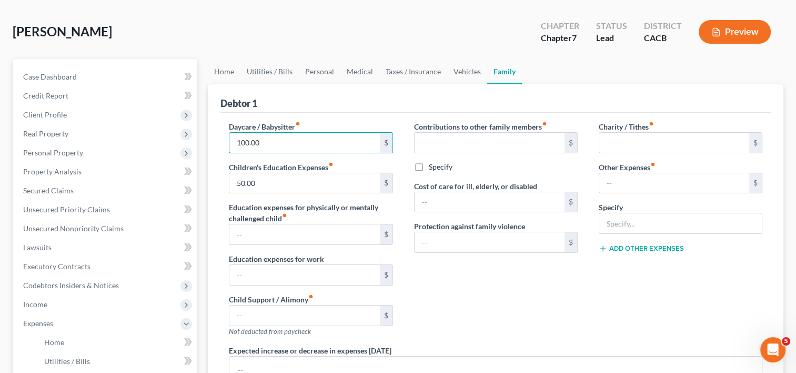
scroll to position [37, 0]
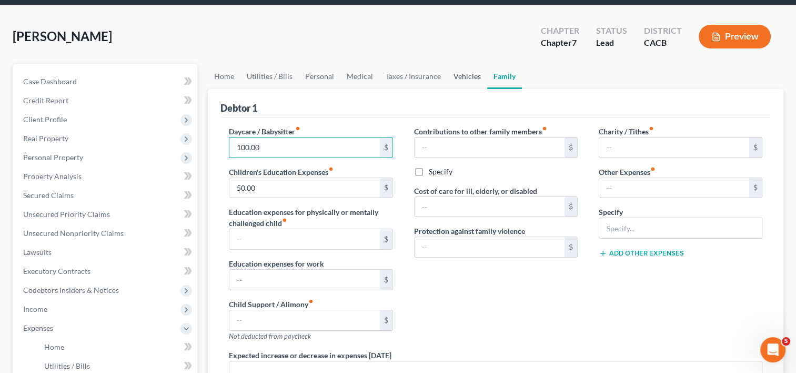
click at [467, 74] on link "Vehicles" at bounding box center [467, 76] width 40 height 25
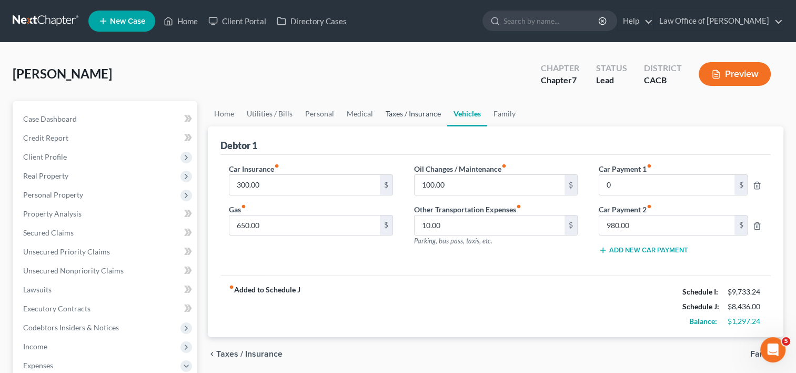
click at [418, 114] on link "Taxes / Insurance" at bounding box center [413, 113] width 68 height 25
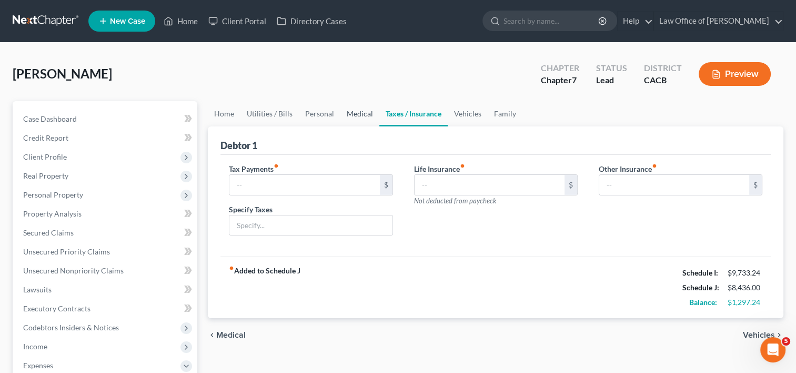
click at [357, 112] on link "Medical" at bounding box center [359, 113] width 39 height 25
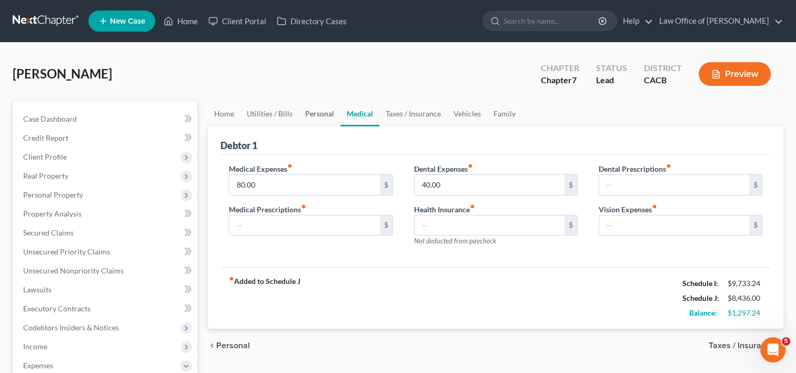
click at [316, 114] on link "Personal" at bounding box center [320, 113] width 42 height 25
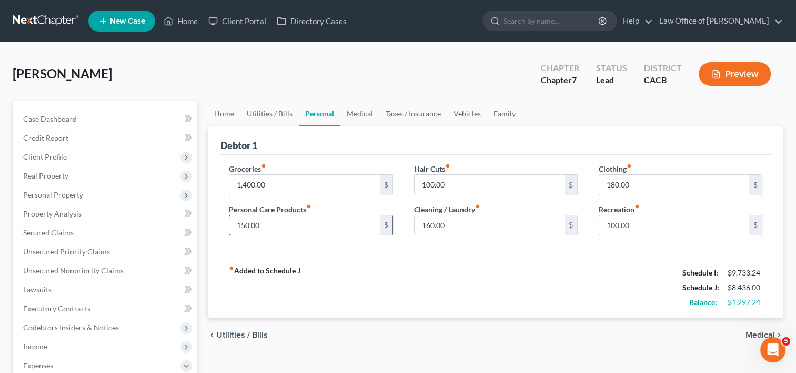
click at [294, 228] on input "150.00" at bounding box center [304, 225] width 150 height 20
click at [295, 226] on input "150.00" at bounding box center [304, 225] width 150 height 20
click at [92, 269] on span "Unsecured Nonpriority Claims" at bounding box center [73, 270] width 101 height 9
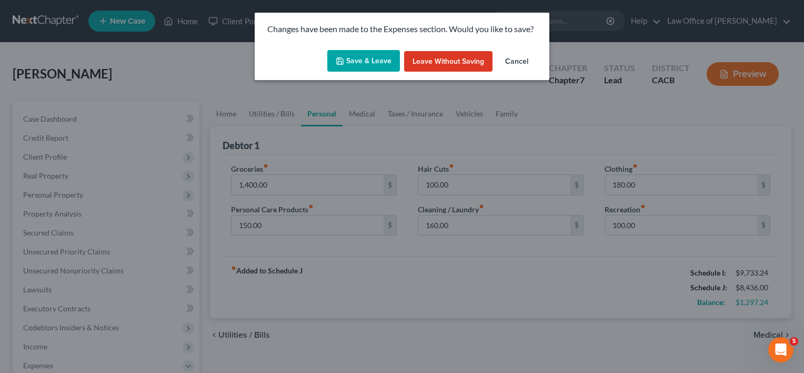
click at [368, 62] on button "Save & Leave" at bounding box center [363, 61] width 73 height 22
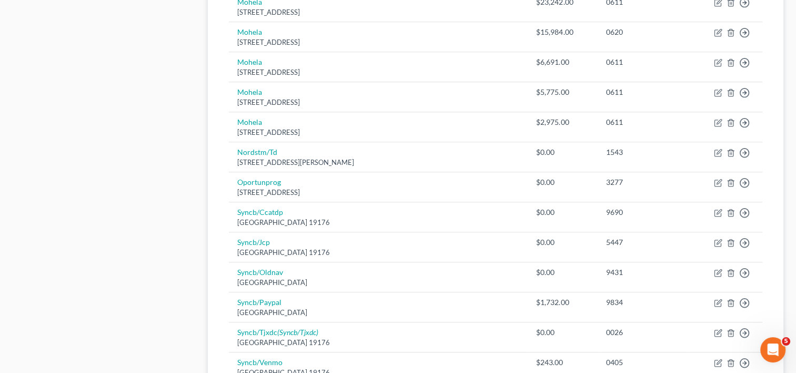
scroll to position [839, 0]
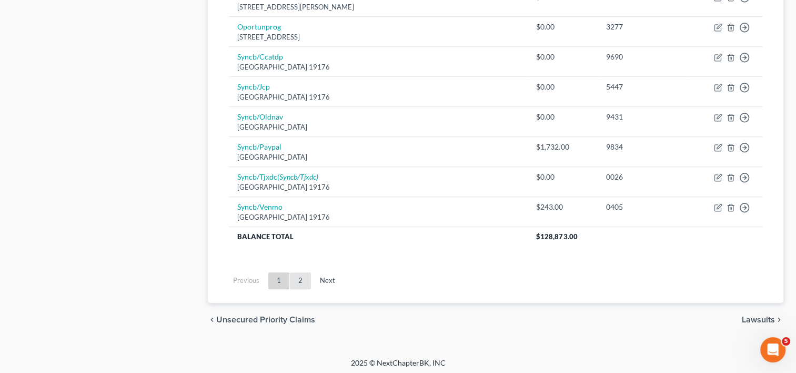
click at [303, 278] on link "2" at bounding box center [300, 280] width 21 height 17
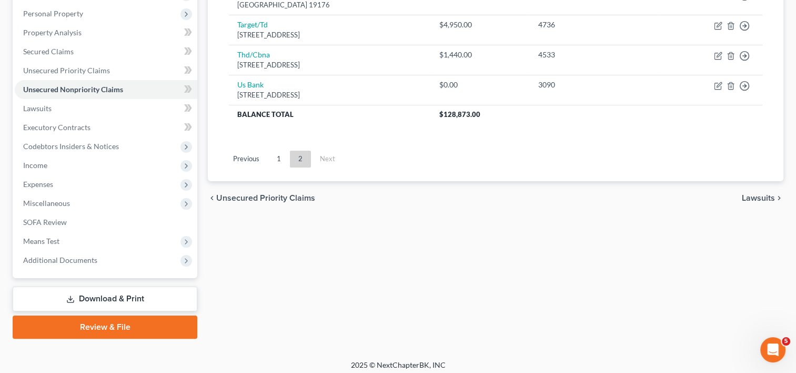
scroll to position [182, 0]
click at [45, 184] on span "Expenses" at bounding box center [38, 183] width 30 height 9
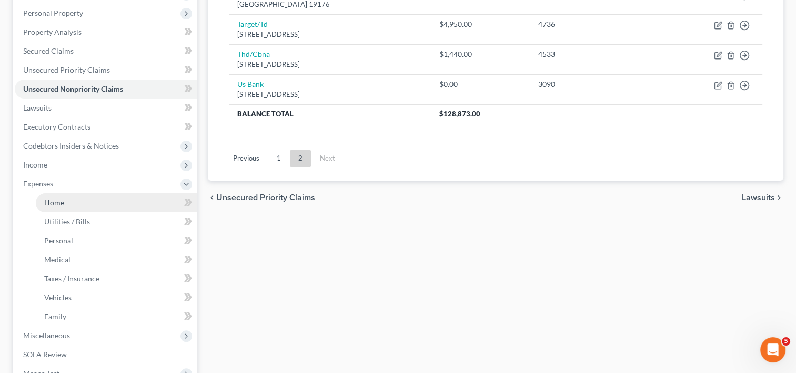
click at [65, 199] on link "Home" at bounding box center [117, 202] width 162 height 19
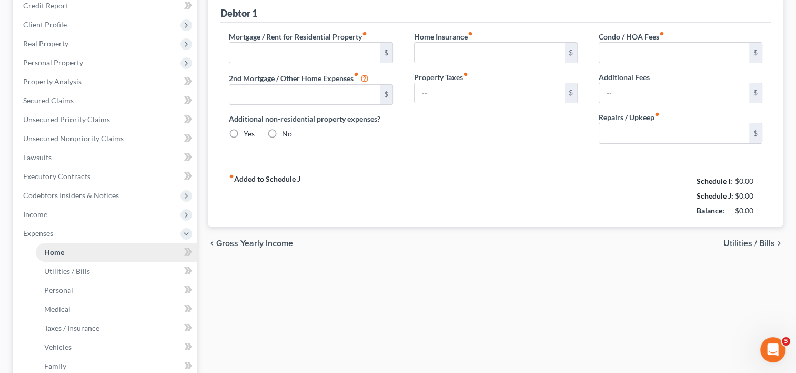
type input "2,700.00"
radio input "true"
type input "109.00"
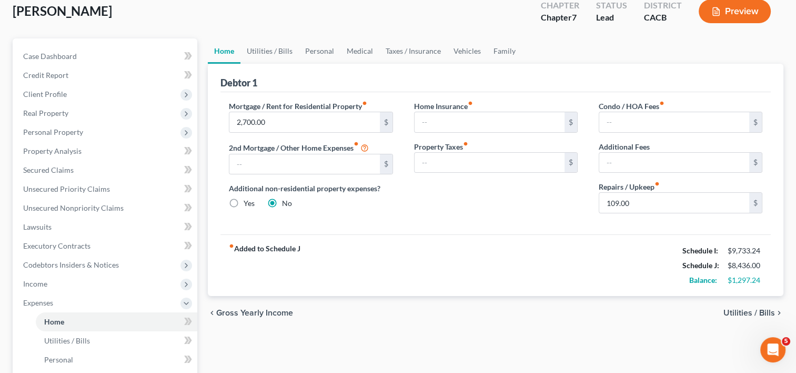
scroll to position [62, 0]
click at [274, 46] on link "Utilities / Bills" at bounding box center [269, 51] width 58 height 25
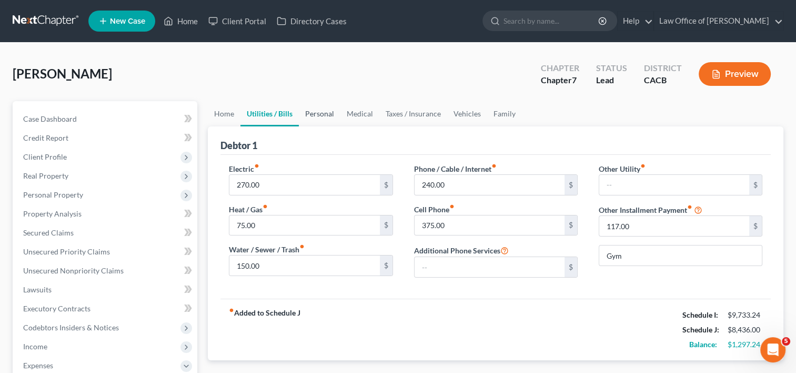
click at [322, 113] on link "Personal" at bounding box center [320, 113] width 42 height 25
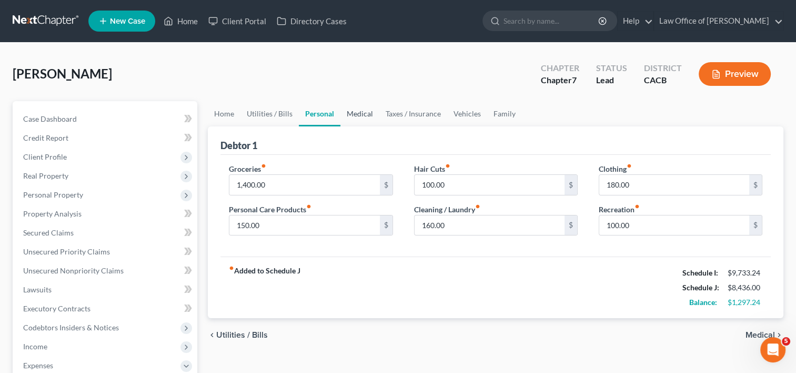
click at [362, 114] on link "Medical" at bounding box center [359, 113] width 39 height 25
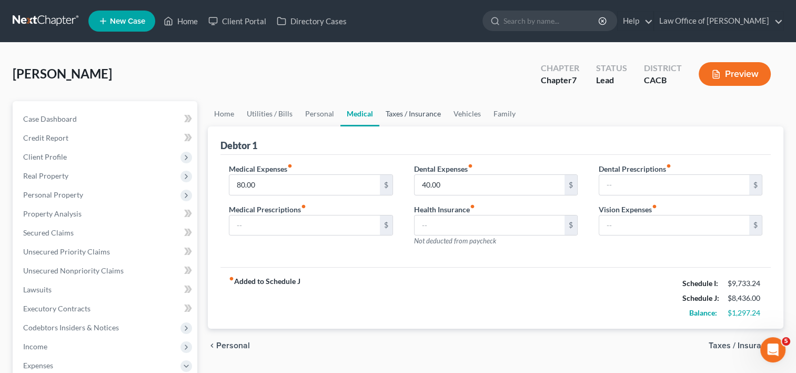
click at [408, 112] on link "Taxes / Insurance" at bounding box center [413, 113] width 68 height 25
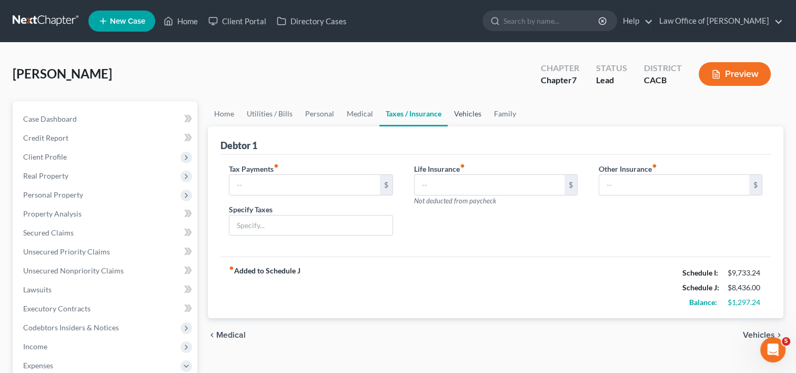
click at [463, 113] on link "Vehicles" at bounding box center [468, 113] width 40 height 25
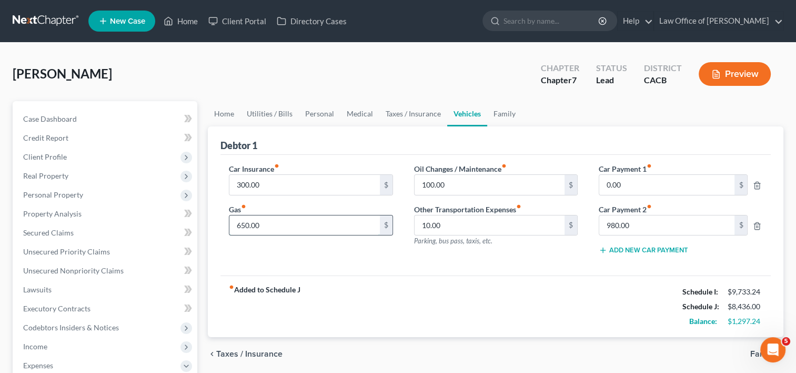
click at [274, 225] on input "650.00" at bounding box center [304, 225] width 150 height 20
type input "720.00"
click at [457, 229] on input "10.00" at bounding box center [490, 225] width 150 height 20
click at [505, 109] on link "Family" at bounding box center [504, 113] width 35 height 25
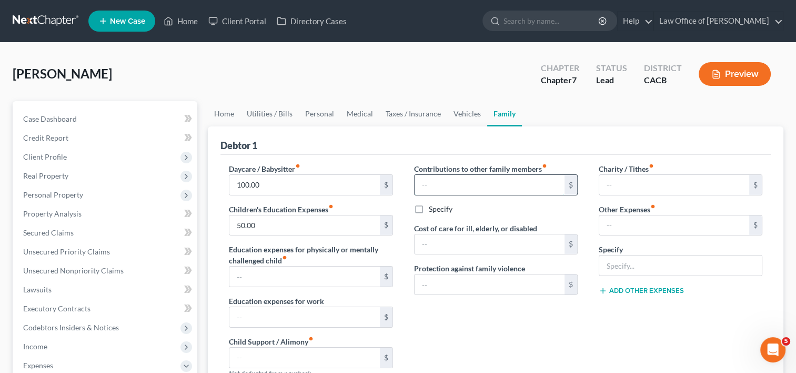
click at [438, 189] on input "text" at bounding box center [490, 185] width 150 height 20
click at [290, 178] on input "100.00" at bounding box center [304, 185] width 150 height 20
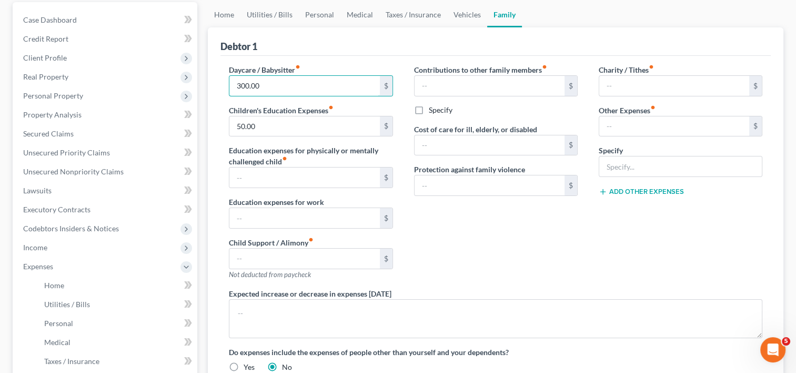
scroll to position [98, 0]
type input "300.00"
click at [265, 126] on input "50.00" at bounding box center [304, 127] width 150 height 20
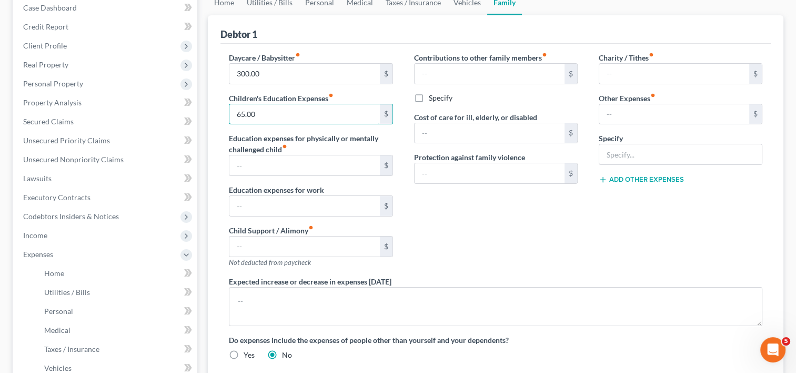
scroll to position [109, 0]
drag, startPoint x: 273, startPoint y: 109, endPoint x: 213, endPoint y: 116, distance: 60.3
click at [213, 116] on div "Debtor 1 Daycare / Babysitter fiber_manual_record 300.00 $ Children's Education…" at bounding box center [496, 230] width 576 height 427
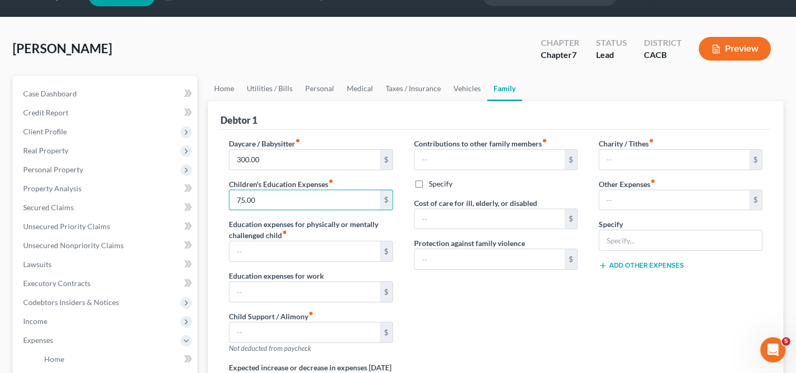
scroll to position [23, 0]
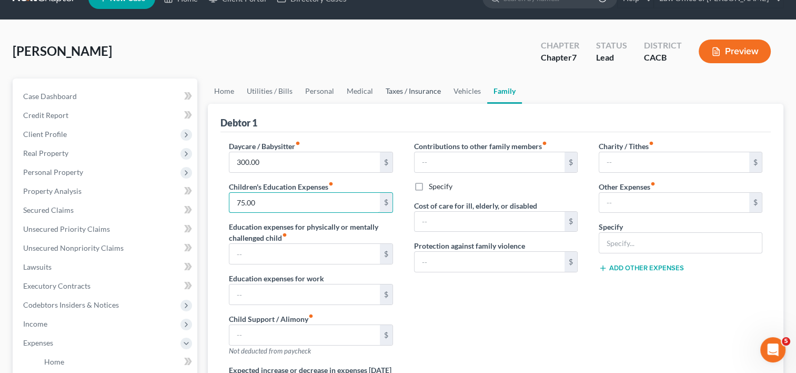
type input "75.00"
click at [401, 92] on link "Taxes / Insurance" at bounding box center [413, 90] width 68 height 25
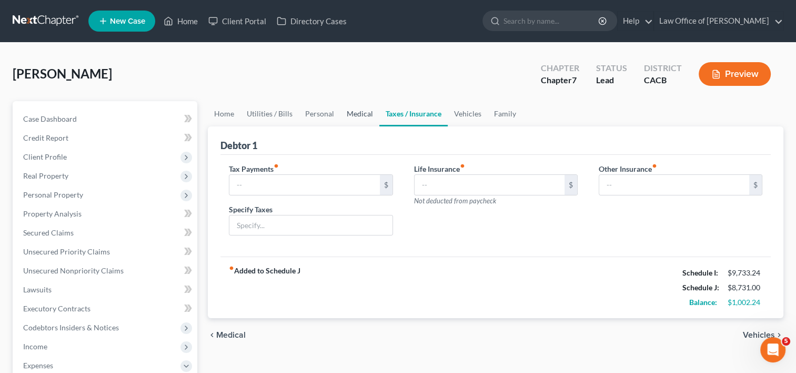
click at [366, 112] on link "Medical" at bounding box center [359, 113] width 39 height 25
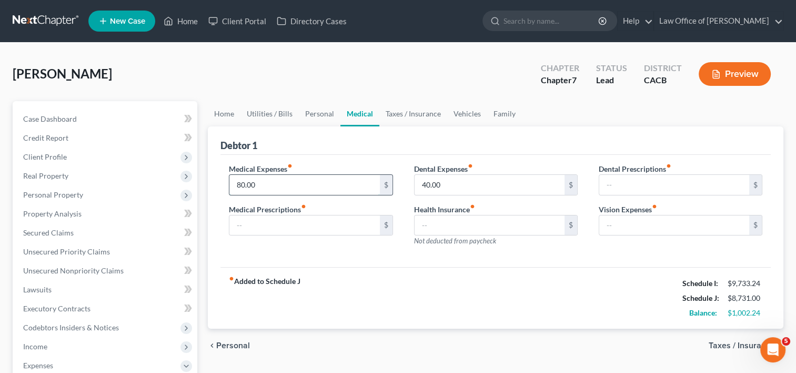
click at [275, 185] on input "80.00" at bounding box center [304, 185] width 150 height 20
type input "82.00"
click at [225, 115] on link "Home" at bounding box center [224, 113] width 33 height 25
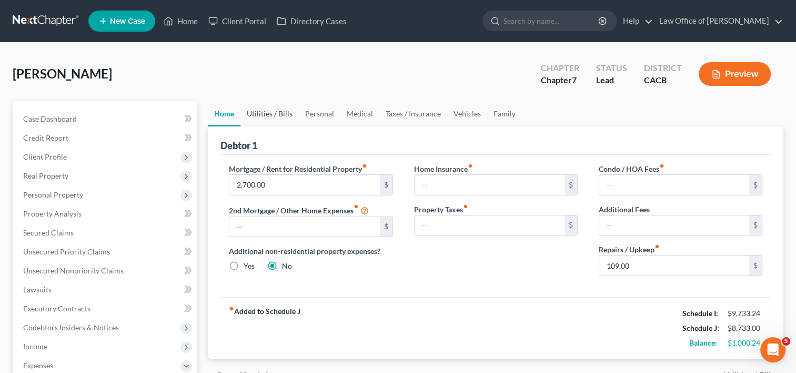
click at [268, 112] on link "Utilities / Bills" at bounding box center [269, 113] width 58 height 25
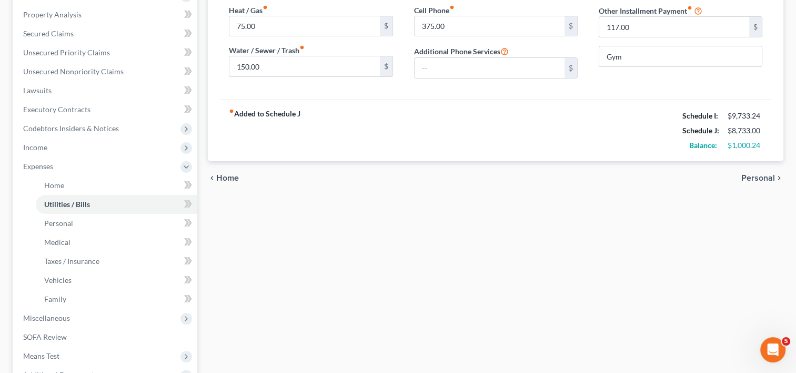
scroll to position [206, 0]
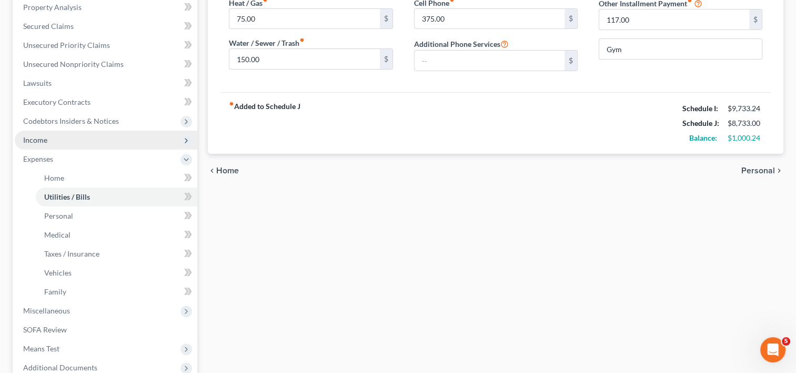
click at [39, 144] on span "Income" at bounding box center [106, 140] width 183 height 19
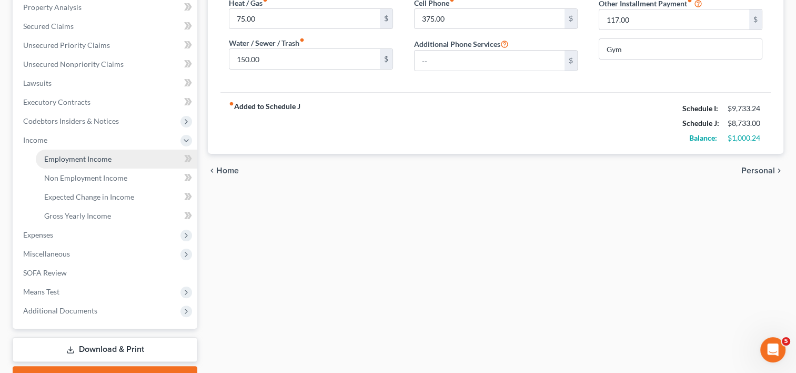
click at [70, 158] on span "Employment Income" at bounding box center [77, 158] width 67 height 9
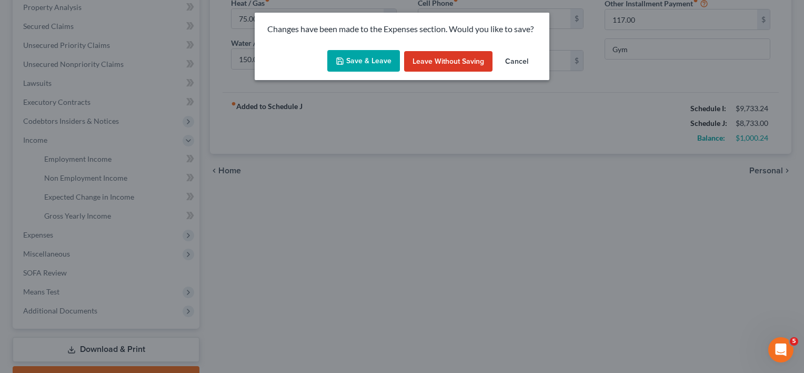
click at [362, 58] on button "Save & Leave" at bounding box center [363, 61] width 73 height 22
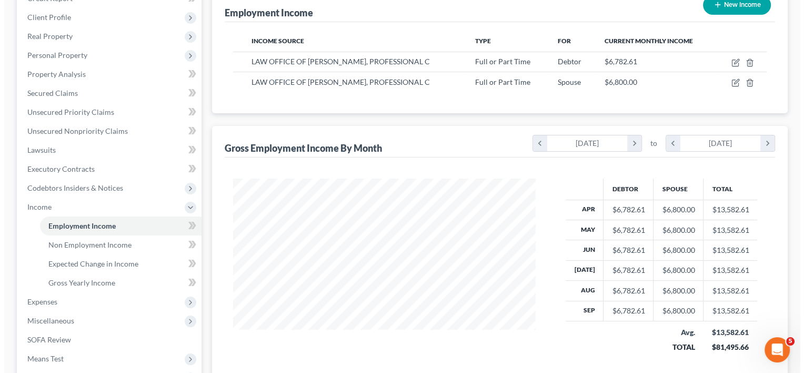
scroll to position [144, 0]
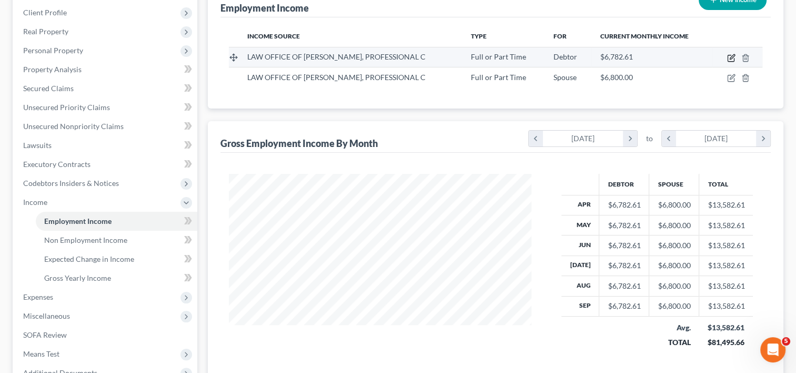
click at [729, 58] on icon "button" at bounding box center [731, 58] width 8 height 8
select select "0"
select select "4"
select select "0"
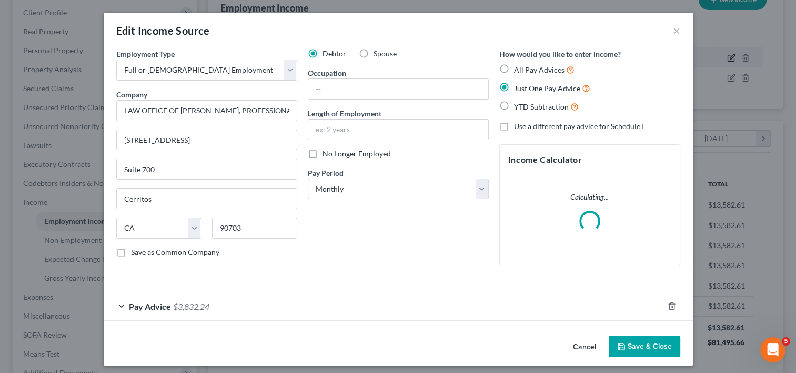
scroll to position [187, 326]
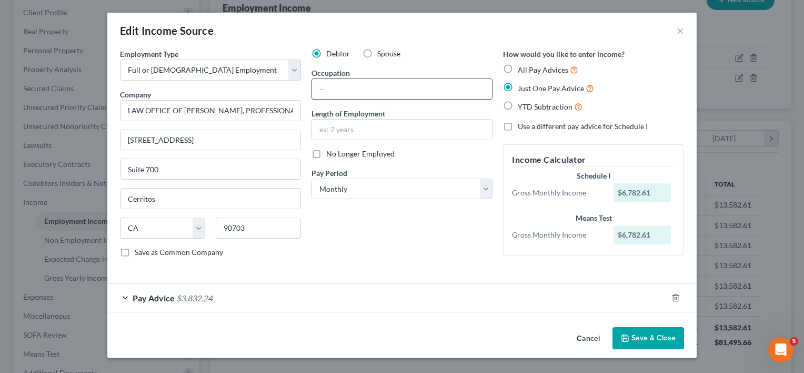
click at [369, 89] on input "text" at bounding box center [402, 89] width 180 height 20
type input "Management Assistant"
type input "7 Years"
click at [661, 335] on button "Save & Close" at bounding box center [649, 338] width 72 height 22
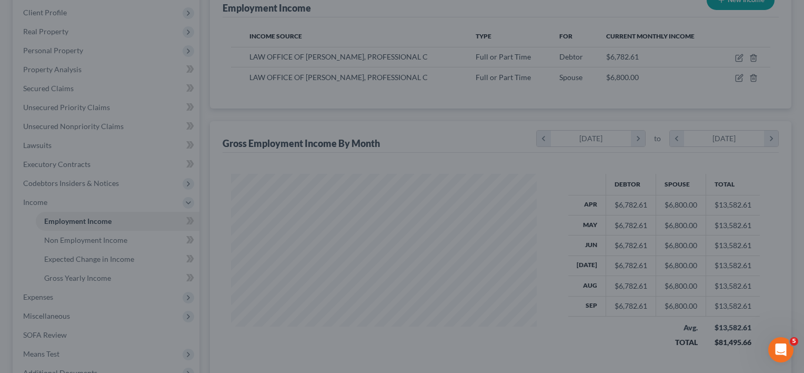
scroll to position [526023, 525888]
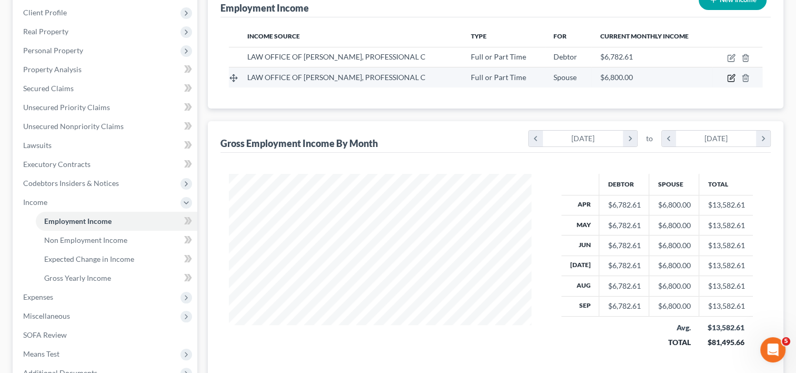
click at [730, 74] on icon "button" at bounding box center [731, 78] width 8 height 8
select select "0"
select select "4"
select select "0"
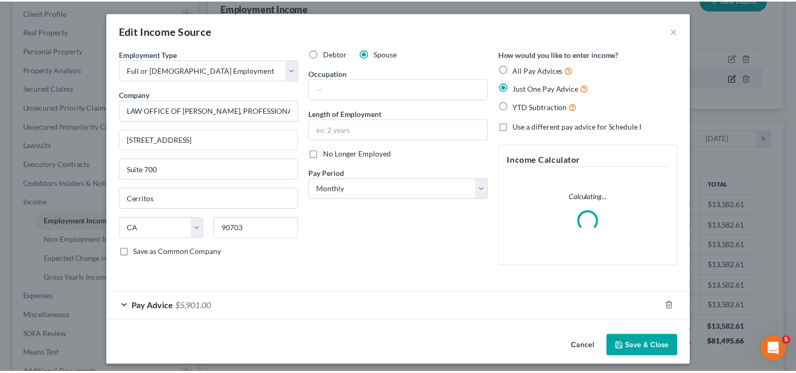
scroll to position [187, 326]
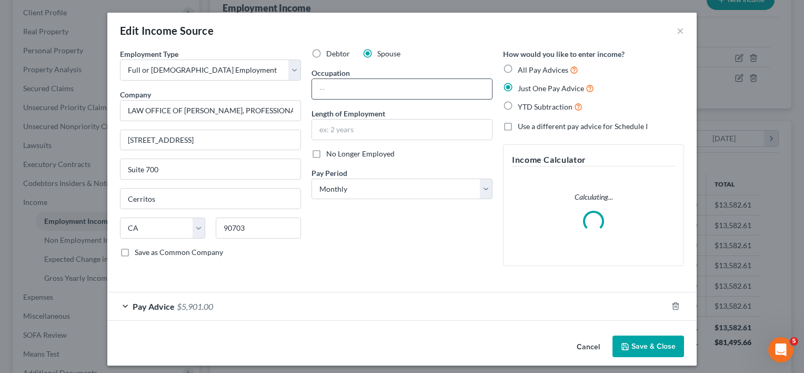
click at [343, 88] on input "text" at bounding box center [402, 89] width 180 height 20
type input "Driver"
type input "1 Month"
click at [639, 350] on button "Save & Close" at bounding box center [649, 346] width 72 height 22
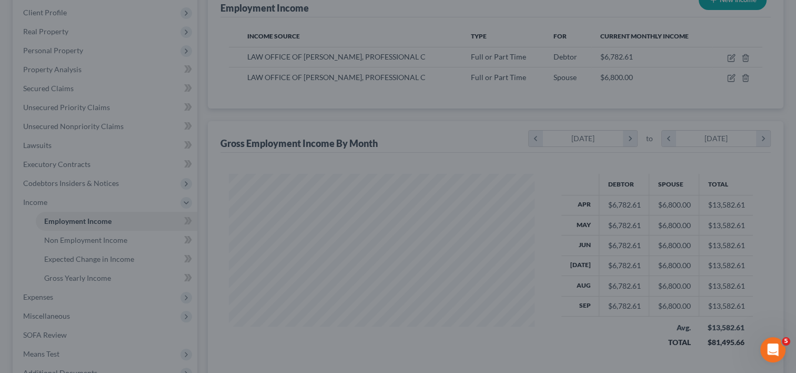
scroll to position [526023, 525888]
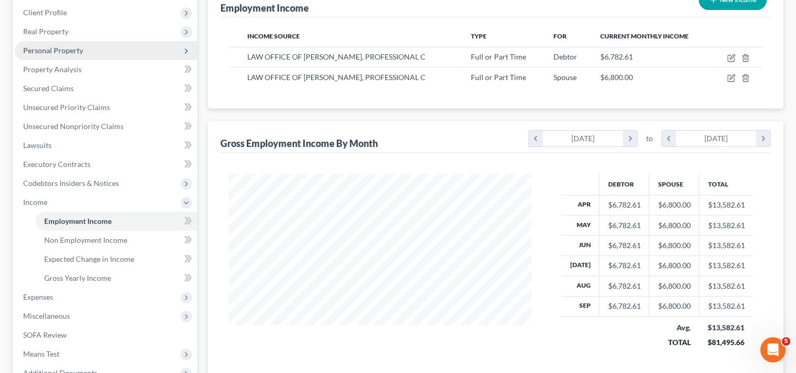
click at [65, 54] on span "Personal Property" at bounding box center [53, 50] width 60 height 9
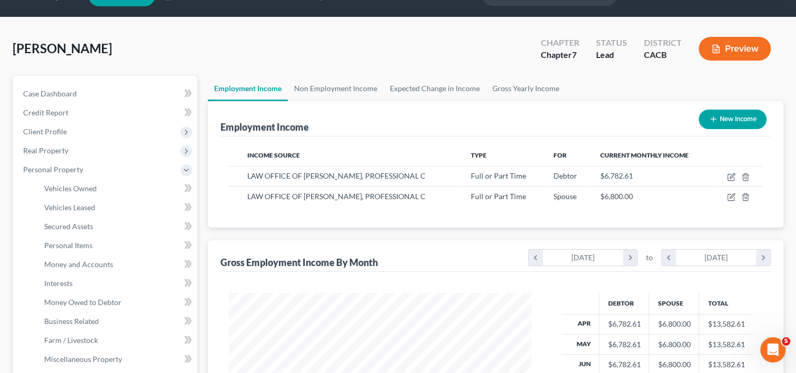
scroll to position [0, 0]
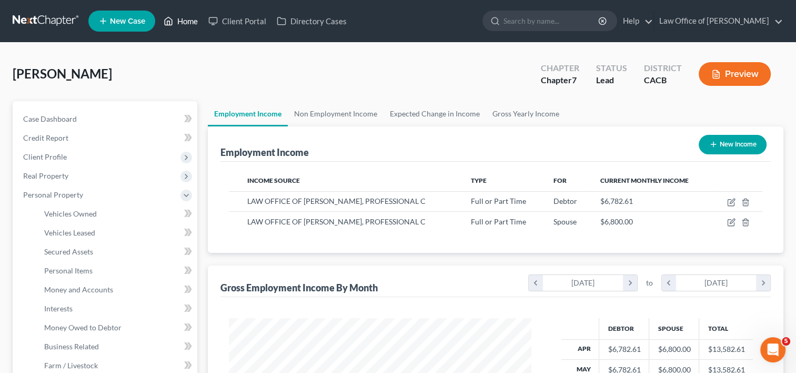
click at [189, 17] on link "Home" at bounding box center [180, 21] width 45 height 19
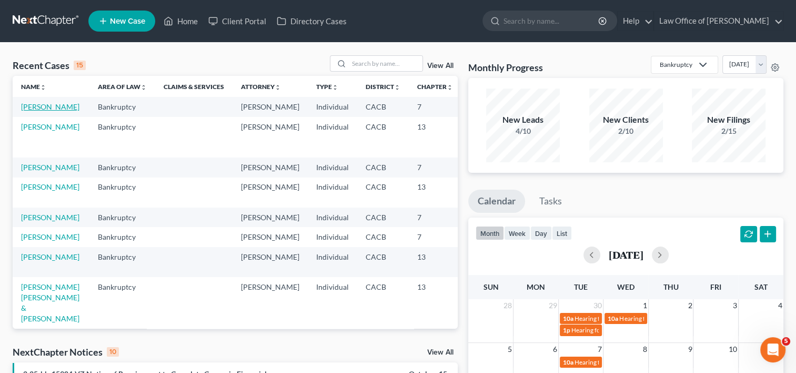
click at [53, 109] on link "[PERSON_NAME]" at bounding box center [50, 106] width 58 height 9
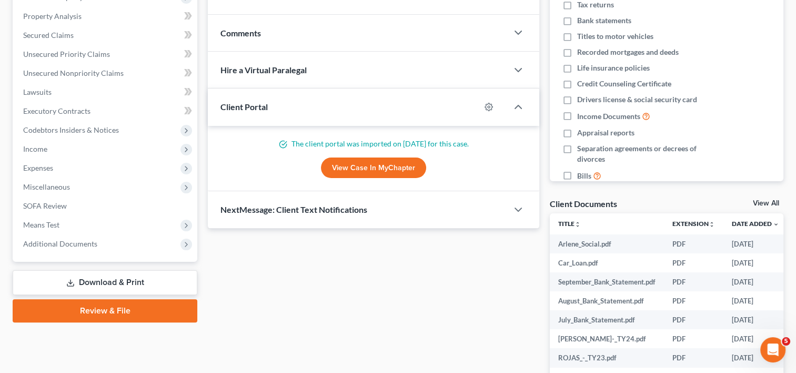
scroll to position [202, 0]
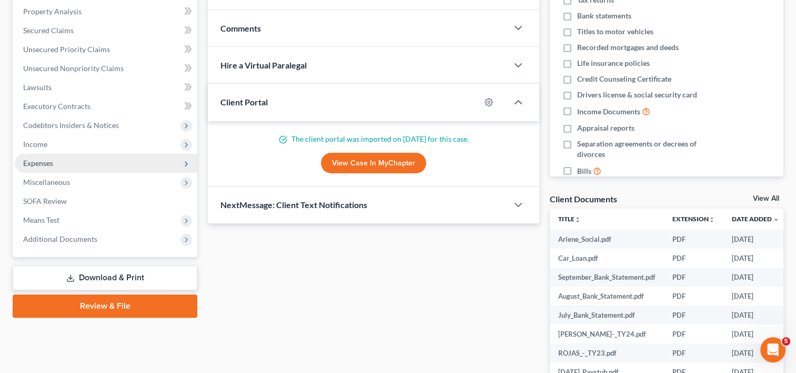
click at [69, 165] on span "Expenses" at bounding box center [106, 163] width 183 height 19
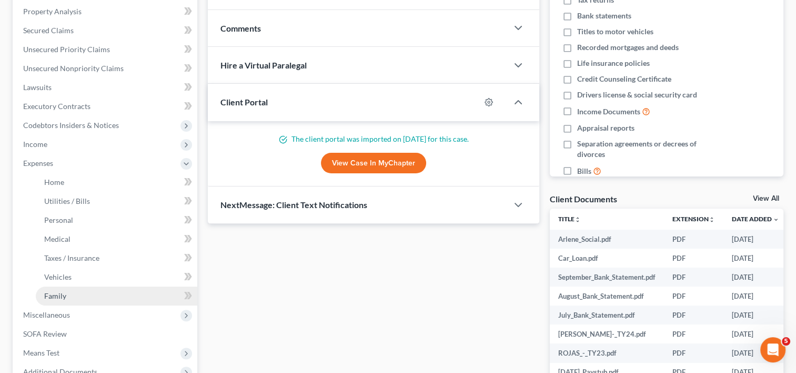
click at [57, 301] on link "Family" at bounding box center [117, 295] width 162 height 19
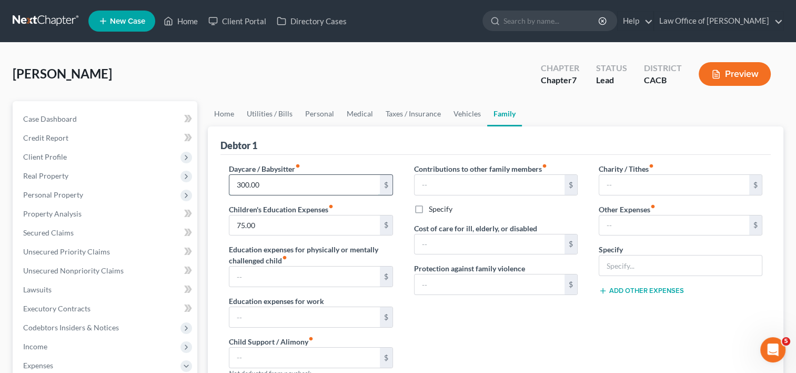
click at [298, 182] on input "300.00" at bounding box center [304, 185] width 150 height 20
click at [270, 226] on input "75.00" at bounding box center [304, 225] width 150 height 20
click at [315, 204] on label "Children's Education Expenses fiber_manual_record" at bounding box center [281, 209] width 105 height 11
click at [278, 228] on input "75.00" at bounding box center [304, 225] width 150 height 20
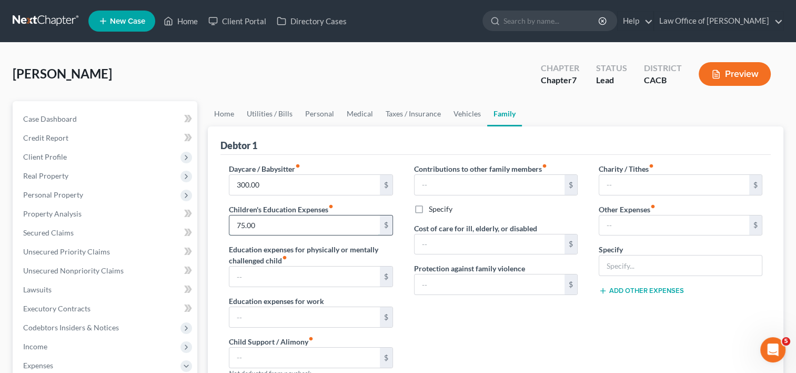
click at [278, 228] on input "75.00" at bounding box center [304, 225] width 150 height 20
click at [274, 221] on input "75.00" at bounding box center [304, 225] width 150 height 20
click at [460, 113] on link "Vehicles" at bounding box center [467, 113] width 40 height 25
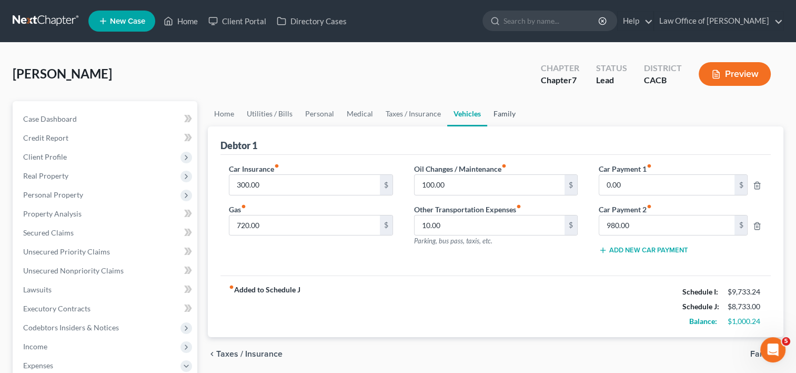
click at [493, 111] on link "Family" at bounding box center [504, 113] width 35 height 25
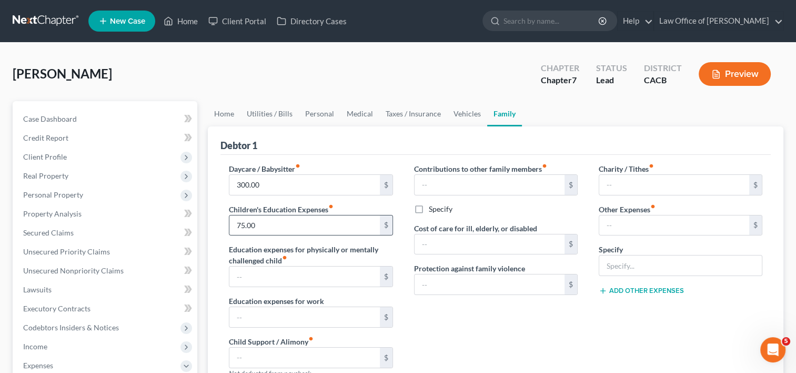
click at [300, 215] on div "75.00 $" at bounding box center [311, 225] width 164 height 21
click at [308, 224] on input "75.00" at bounding box center [304, 225] width 150 height 20
click at [465, 116] on link "Vehicles" at bounding box center [467, 113] width 40 height 25
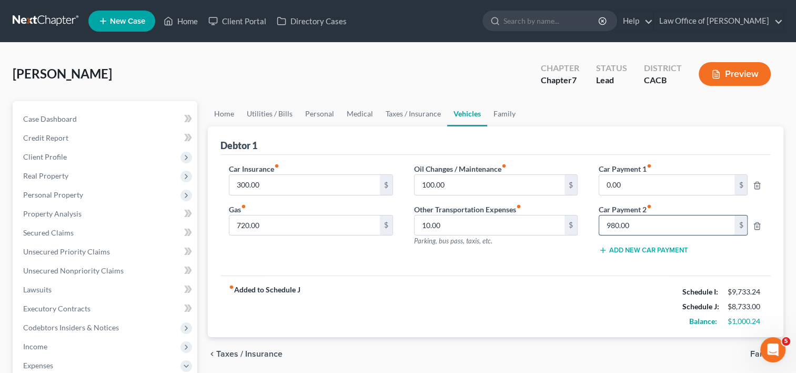
click at [653, 232] on input "980.00" at bounding box center [667, 225] width 136 height 20
click at [62, 233] on span "Secured Claims" at bounding box center [48, 232] width 51 height 9
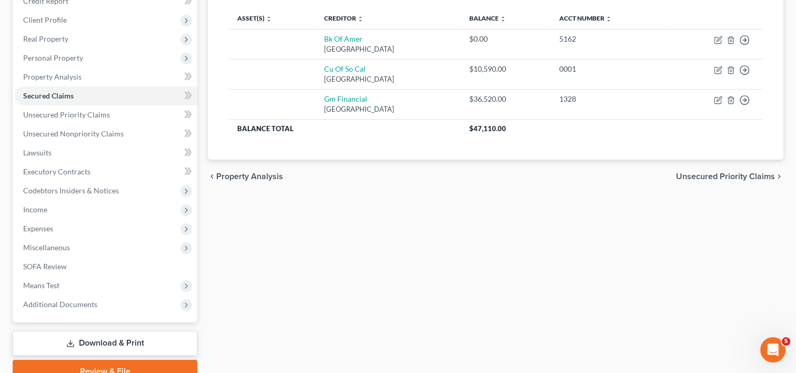
scroll to position [186, 0]
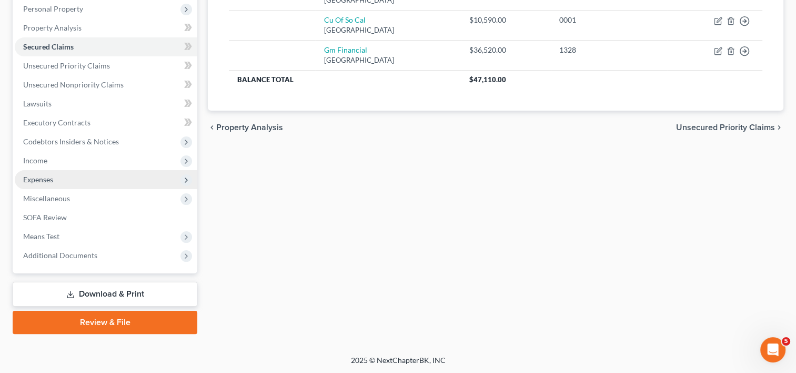
click at [44, 183] on span "Expenses" at bounding box center [106, 179] width 183 height 19
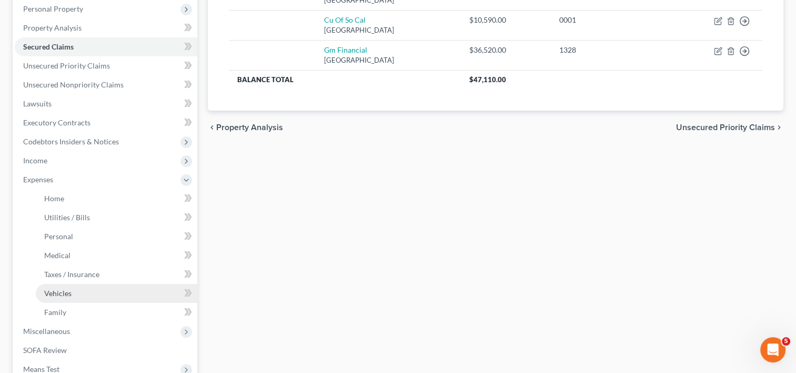
click at [72, 297] on link "Vehicles" at bounding box center [117, 293] width 162 height 19
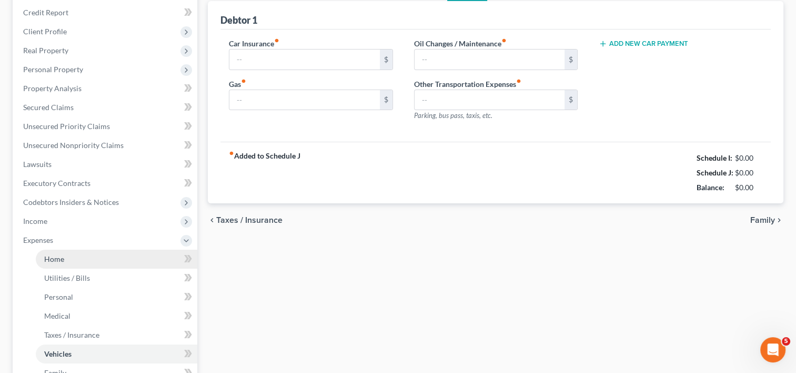
type input "300.00"
type input "720.00"
type input "100.00"
type input "10.00"
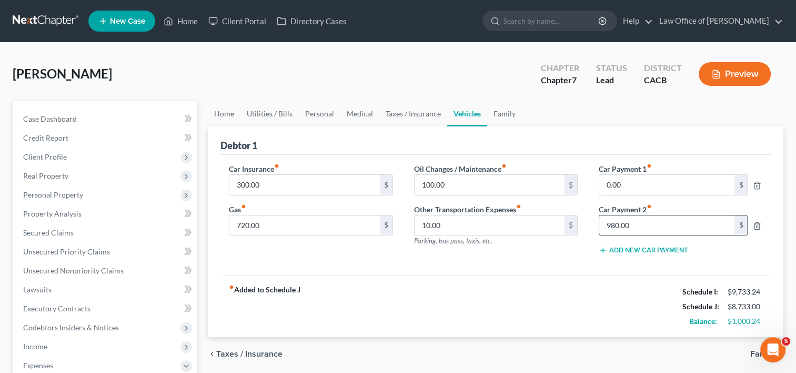
click at [646, 232] on input "980.00" at bounding box center [667, 225] width 136 height 20
click at [749, 318] on div "$1,000.24" at bounding box center [745, 321] width 35 height 11
drag, startPoint x: 728, startPoint y: 316, endPoint x: 768, endPoint y: 316, distance: 40.5
click at [768, 316] on div "fiber_manual_record Added to Schedule J Schedule I: $9,733.24 Schedule J: $8,73…" at bounding box center [495, 306] width 550 height 62
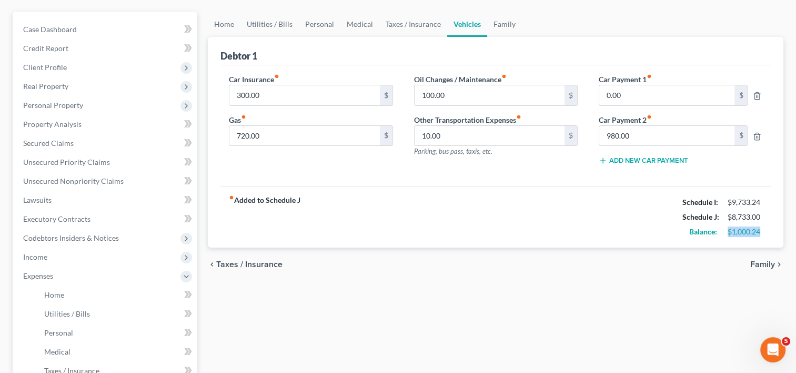
scroll to position [88, 0]
click at [44, 259] on span "Income" at bounding box center [35, 257] width 24 height 9
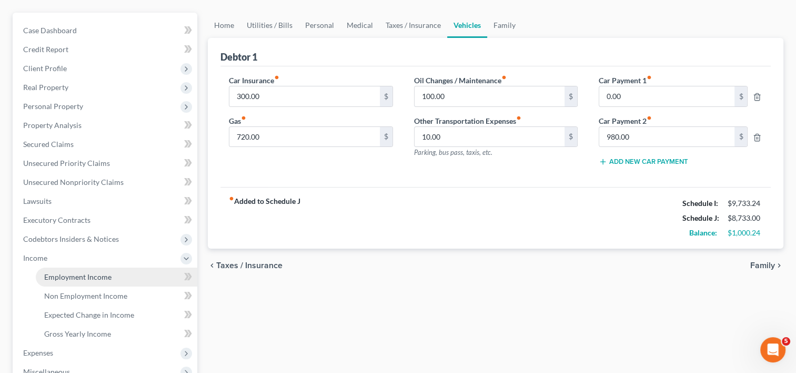
click at [81, 281] on link "Employment Income" at bounding box center [117, 276] width 162 height 19
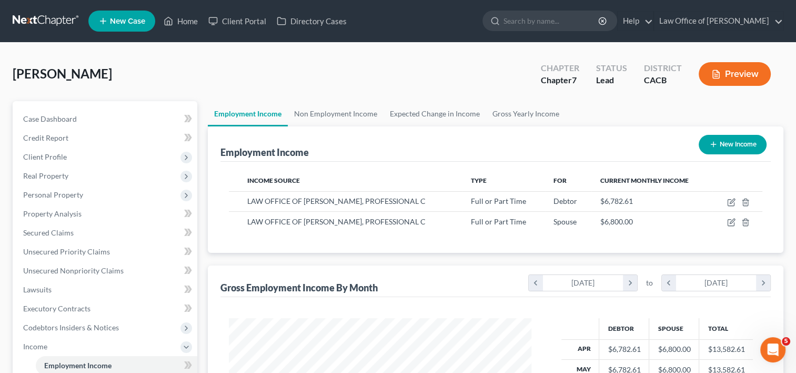
scroll to position [187, 324]
click at [338, 116] on link "Non Employment Income" at bounding box center [336, 113] width 96 height 25
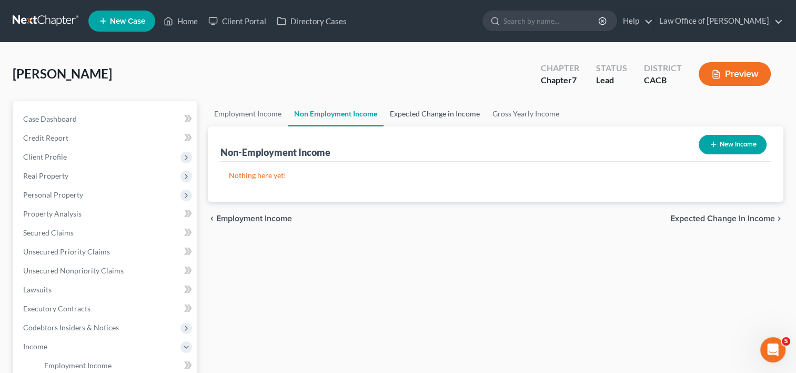
click at [433, 114] on link "Expected Change in Income" at bounding box center [435, 113] width 103 height 25
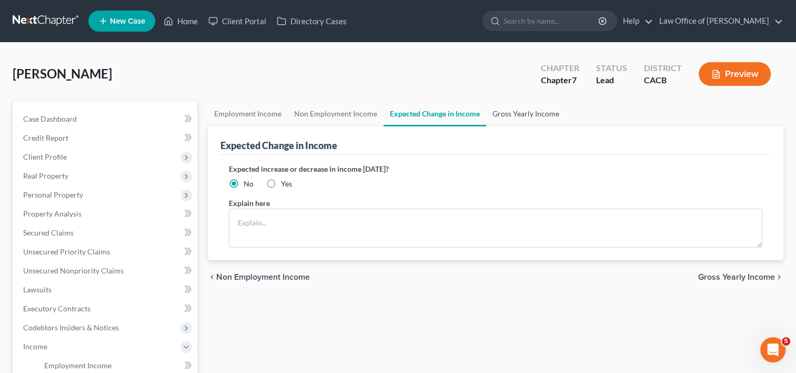
click at [497, 113] on link "Gross Yearly Income" at bounding box center [525, 113] width 79 height 25
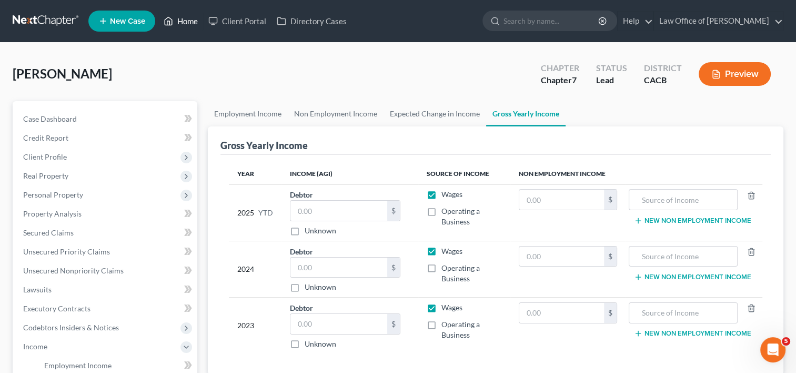
click at [185, 22] on link "Home" at bounding box center [180, 21] width 45 height 19
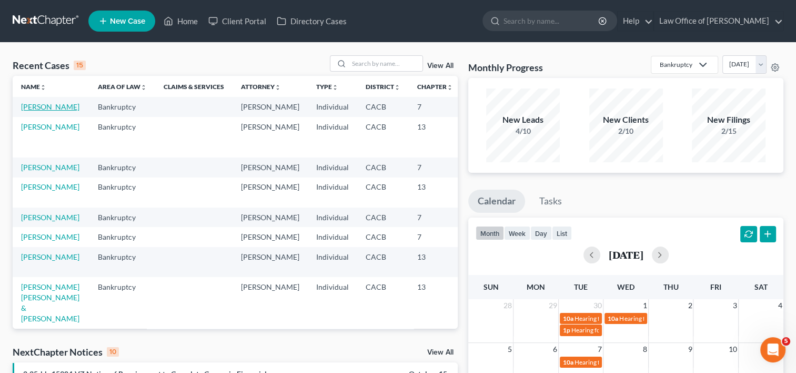
click at [43, 107] on link "[PERSON_NAME]" at bounding box center [50, 106] width 58 height 9
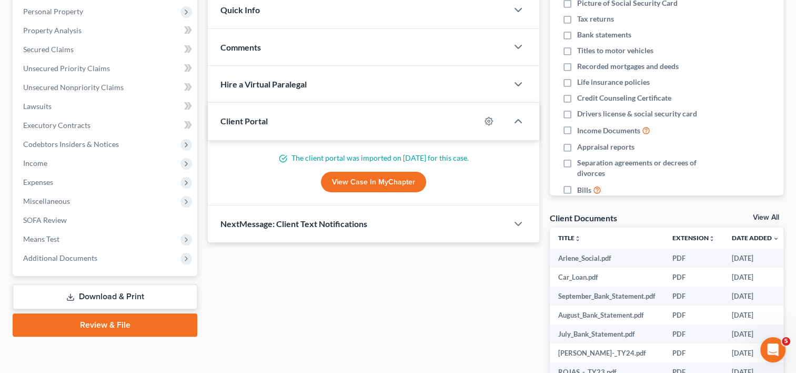
scroll to position [186, 0]
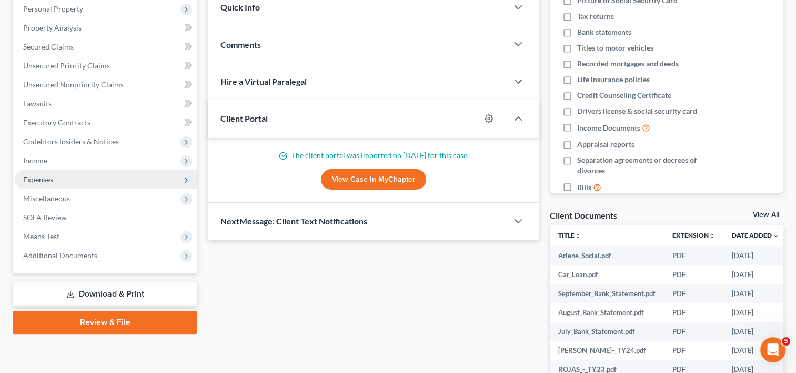
click at [54, 179] on span "Expenses" at bounding box center [106, 179] width 183 height 19
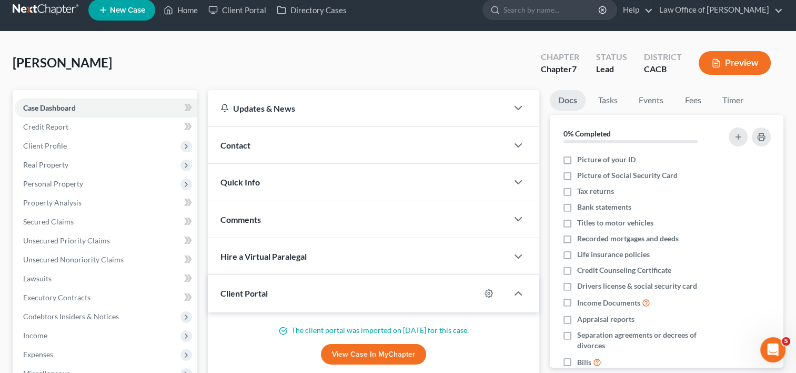
scroll to position [0, 0]
